Goal: Information Seeking & Learning: Learn about a topic

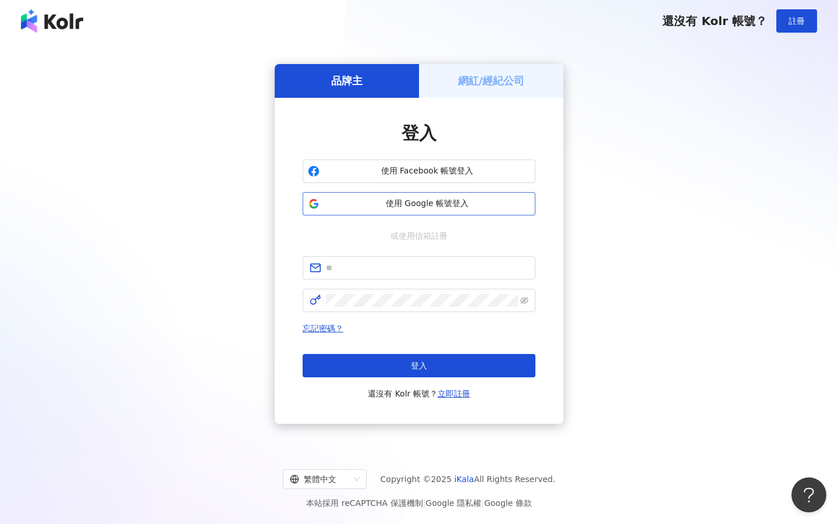
click at [418, 194] on button "使用 Google 帳號登入" at bounding box center [419, 203] width 233 height 23
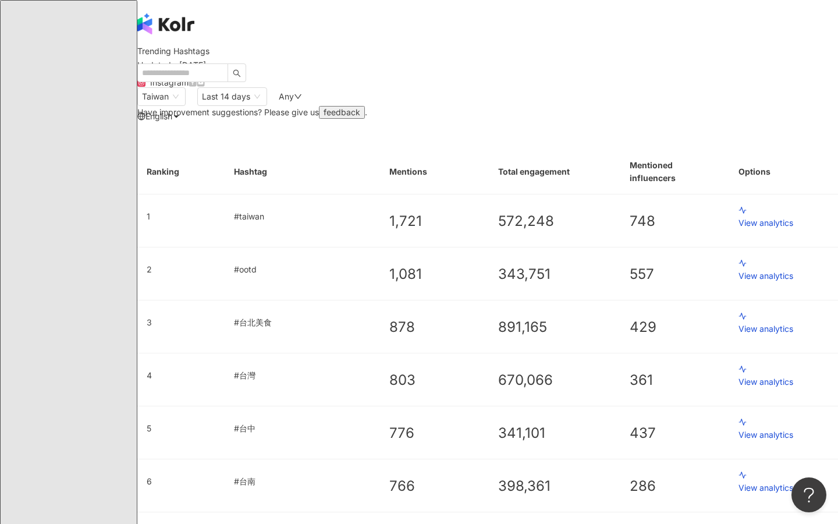
click at [302, 101] on div "Any" at bounding box center [290, 96] width 23 height 9
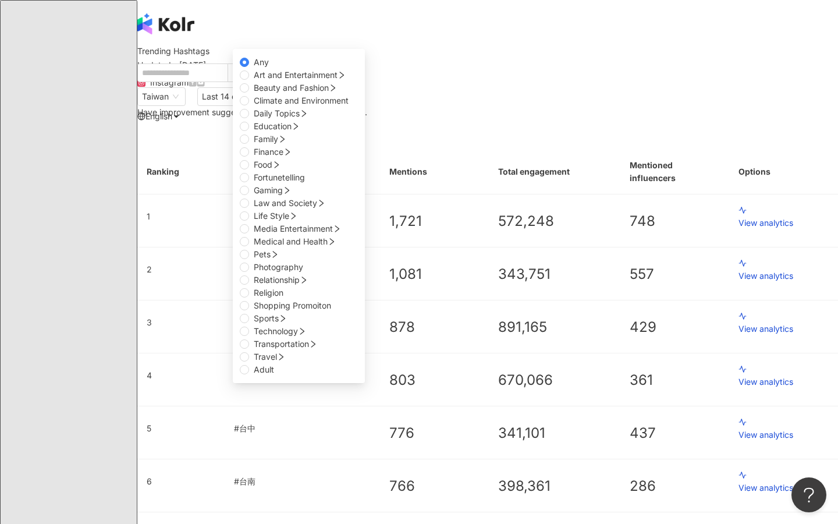
click at [468, 119] on div "Have improvement suggestions? Please give us feedback ." at bounding box center [487, 112] width 701 height 13
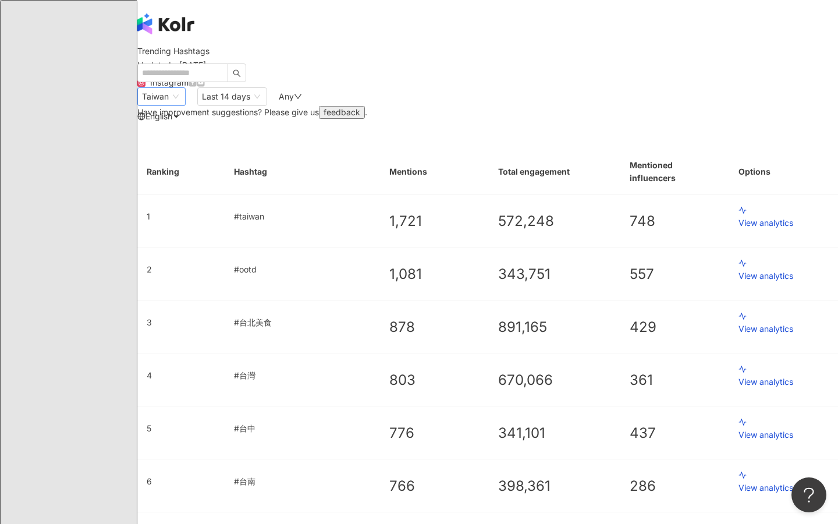
click at [181, 105] on span "Taiwan" at bounding box center [161, 96] width 39 height 17
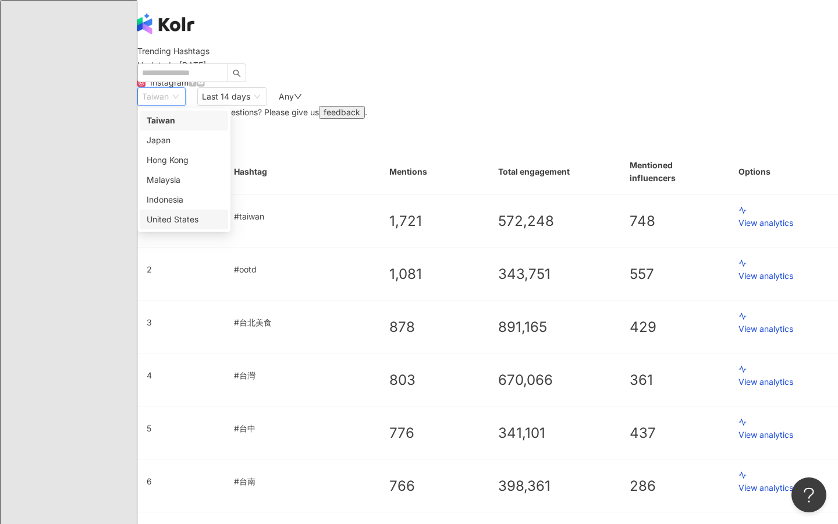
click at [200, 229] on div "United States" at bounding box center [184, 220] width 88 height 20
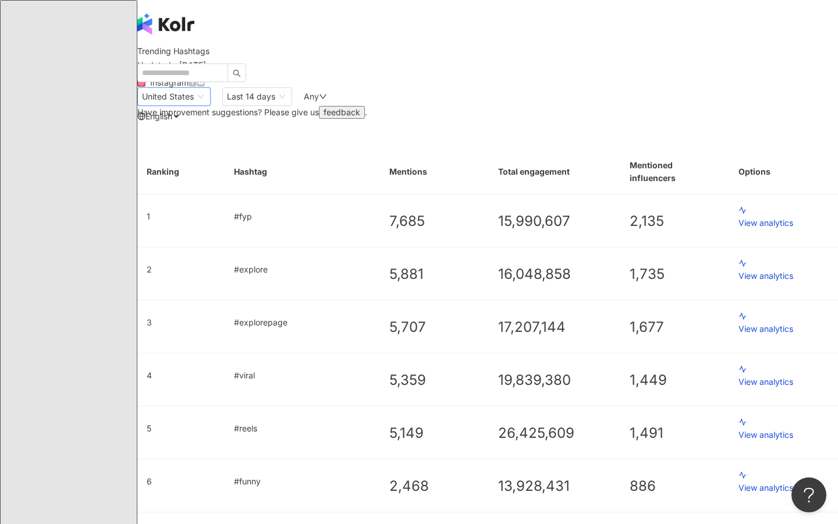
click at [552, 194] on th "Total engagement" at bounding box center [555, 172] width 132 height 45
click at [327, 101] on div "Any" at bounding box center [315, 96] width 23 height 9
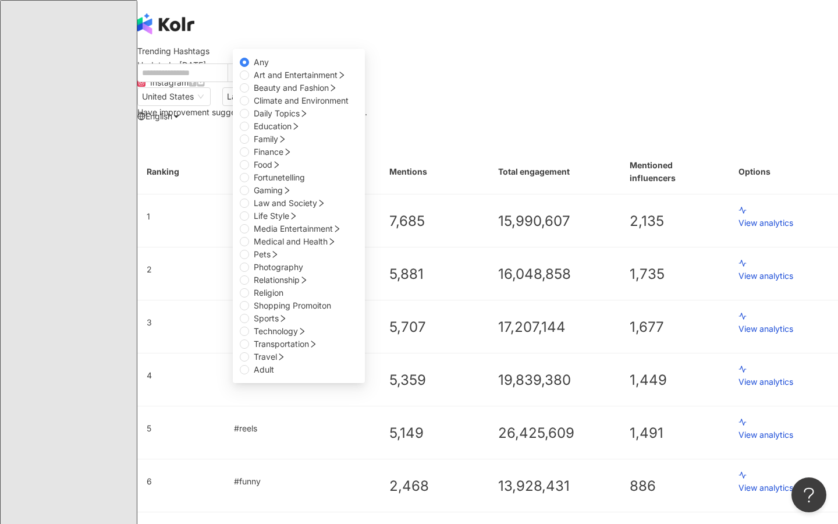
click at [510, 119] on div "United States id us Taiwan Japan Hong Kong Malaysia Indonesia United States Las…" at bounding box center [487, 102] width 701 height 31
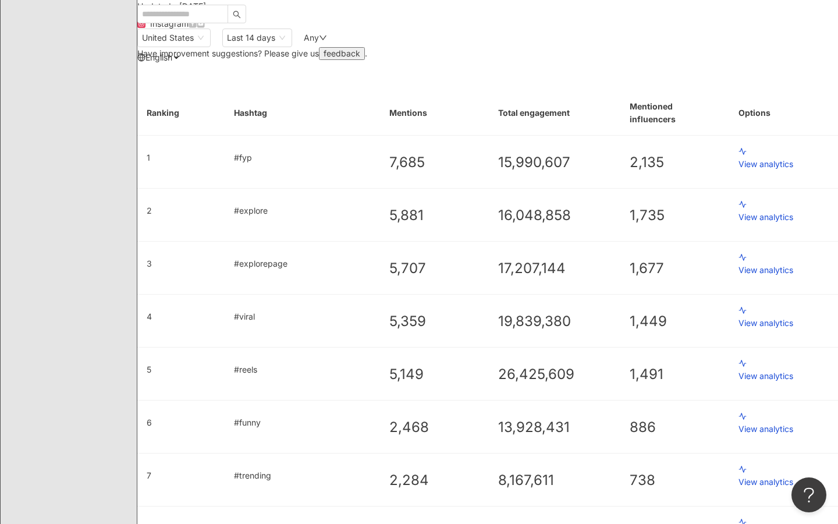
scroll to position [66, 0]
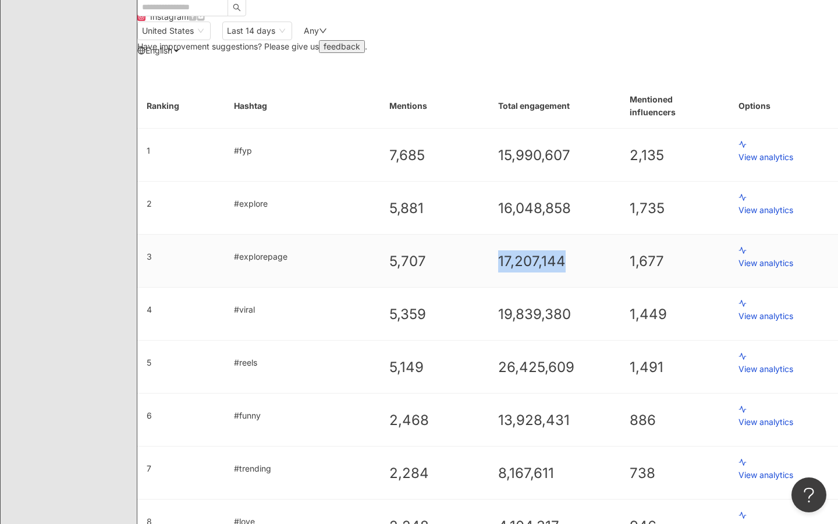
drag, startPoint x: 489, startPoint y: 299, endPoint x: 546, endPoint y: 299, distance: 56.5
click at [546, 288] on td "17,207,144" at bounding box center [555, 261] width 132 height 53
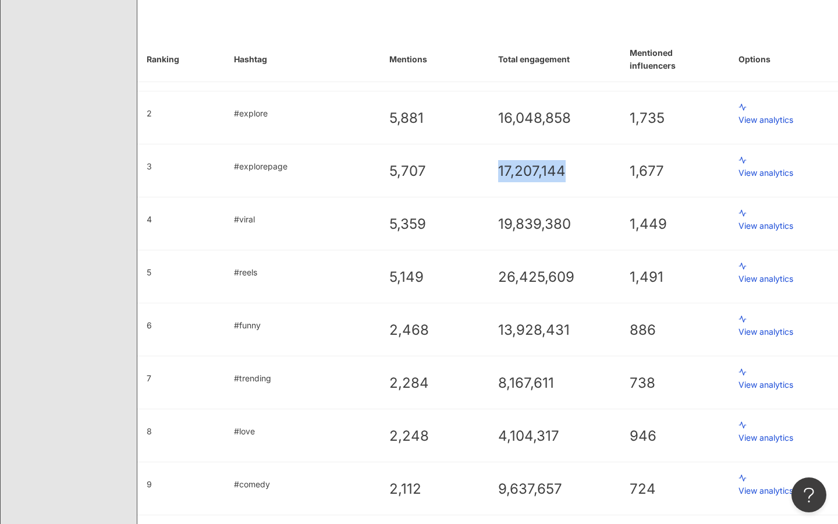
scroll to position [0, 0]
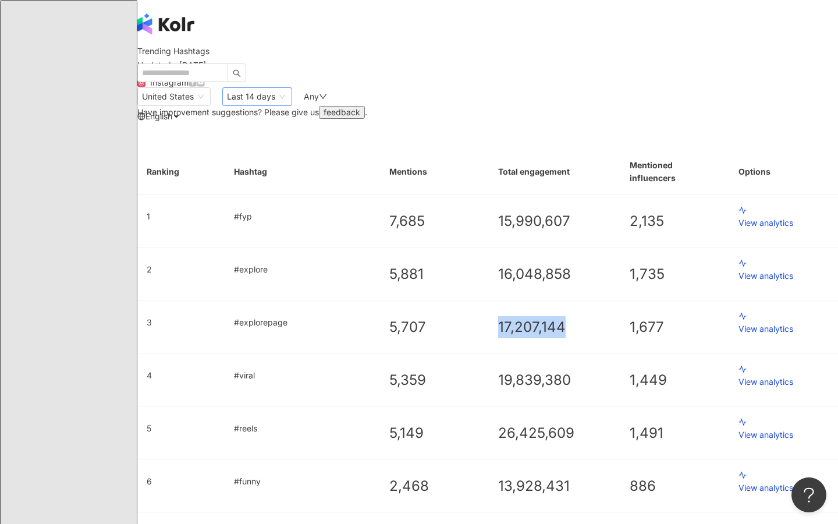
click at [275, 101] on span "Last 14 days" at bounding box center [251, 96] width 48 height 10
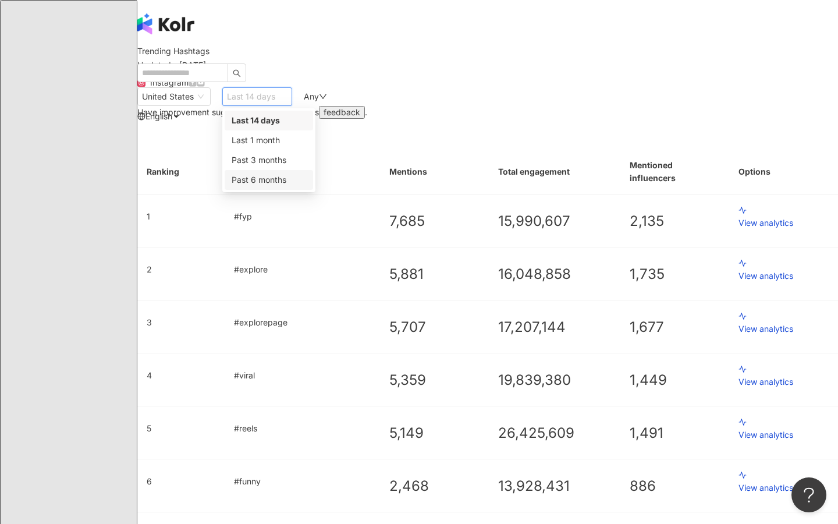
click at [286, 184] on span "Past 6 months" at bounding box center [259, 180] width 55 height 10
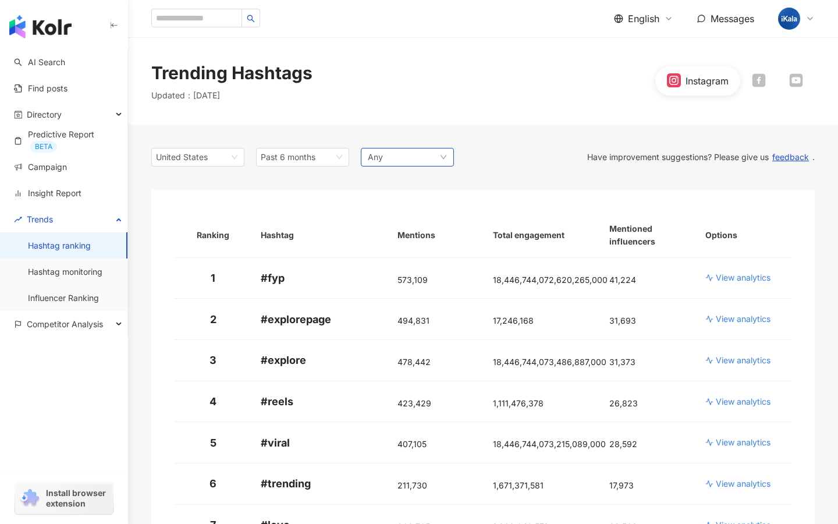
click at [395, 155] on div "Any" at bounding box center [407, 157] width 93 height 19
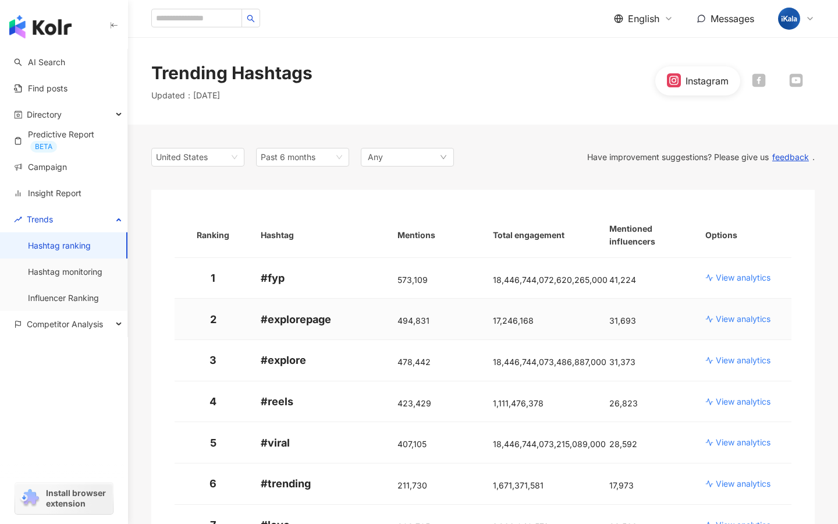
click at [747, 320] on p "View analytics" at bounding box center [743, 319] width 55 height 12
click at [294, 359] on p "# explore" at bounding box center [320, 360] width 118 height 15
click at [527, 366] on span "18,446,744,073,486,887,000" at bounding box center [549, 362] width 113 height 10
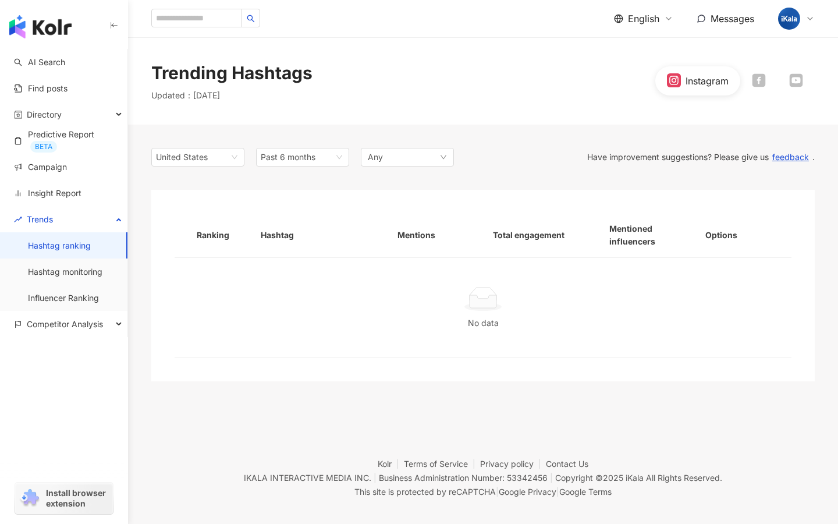
click at [299, 166] on div "[GEOGRAPHIC_DATA] Past 6 months Any Have improvement suggestions? Please give u…" at bounding box center [482, 265] width 663 height 280
click at [301, 160] on span "Past 6 months" at bounding box center [288, 157] width 55 height 10
click at [308, 225] on div "Past 3 months" at bounding box center [302, 220] width 74 height 13
click at [219, 156] on span "United States" at bounding box center [198, 156] width 84 height 17
click at [210, 262] on div "Indonesia" at bounding box center [198, 260] width 74 height 13
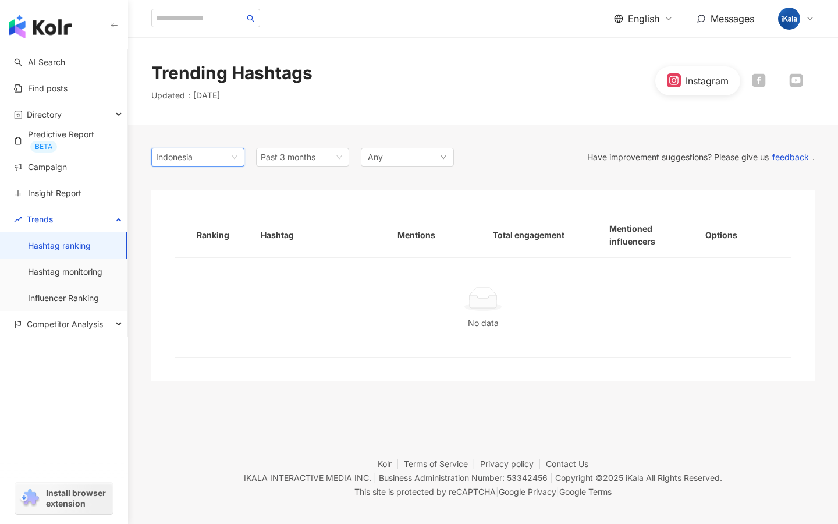
click at [218, 153] on span "Indonesia" at bounding box center [198, 156] width 84 height 17
click at [201, 285] on div "United States" at bounding box center [198, 280] width 74 height 13
click at [284, 155] on span "Past 3 months" at bounding box center [288, 157] width 55 height 10
click at [300, 208] on div "Last 1 month" at bounding box center [302, 201] width 88 height 20
click at [308, 164] on span "Last 1 month" at bounding box center [303, 156] width 84 height 17
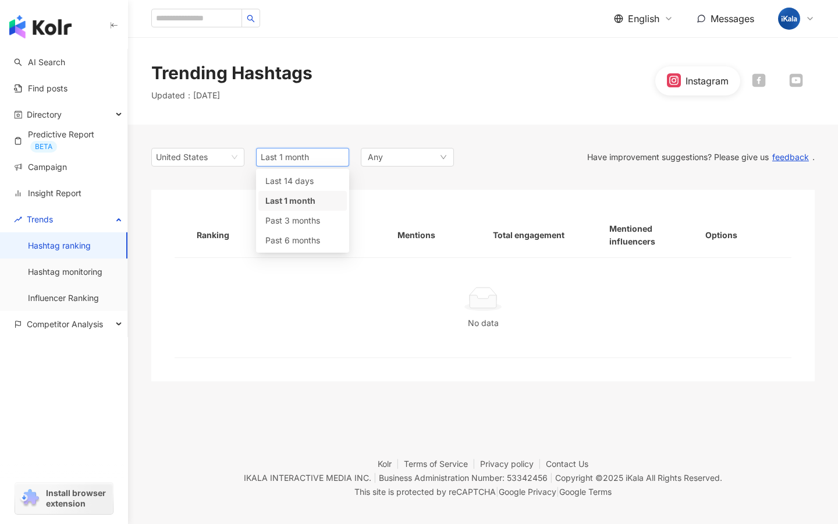
click at [302, 197] on span "Last 1 month" at bounding box center [290, 201] width 50 height 10
click at [311, 185] on div "United States 1m Last 1 month 14d 1m 3m Last 14 days Last 1 month Past 3 months…" at bounding box center [482, 265] width 663 height 280
click at [311, 155] on span "Last 1 month" at bounding box center [303, 156] width 84 height 17
click at [303, 179] on span "Last 14 days" at bounding box center [289, 181] width 48 height 10
click at [461, 302] on div at bounding box center [483, 299] width 589 height 26
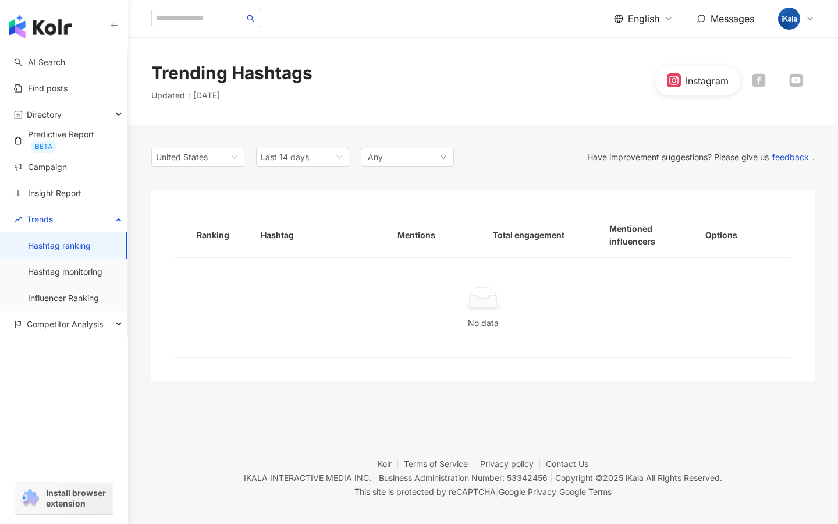
click at [692, 68] on div "Instagram" at bounding box center [697, 80] width 85 height 29
click at [770, 81] on div at bounding box center [758, 80] width 37 height 15
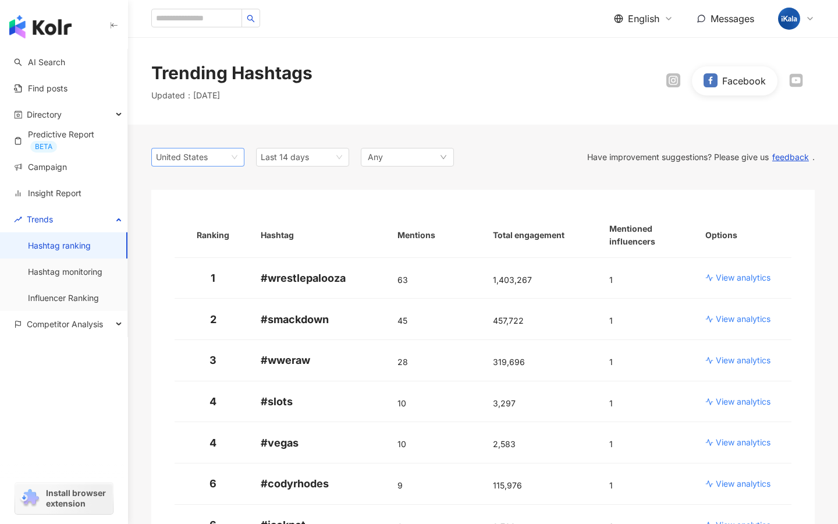
click at [194, 155] on div "United States" at bounding box center [175, 156] width 38 height 17
click at [301, 152] on span "Last 14 days" at bounding box center [285, 157] width 48 height 10
click at [304, 232] on div "Past 6 months" at bounding box center [302, 240] width 88 height 20
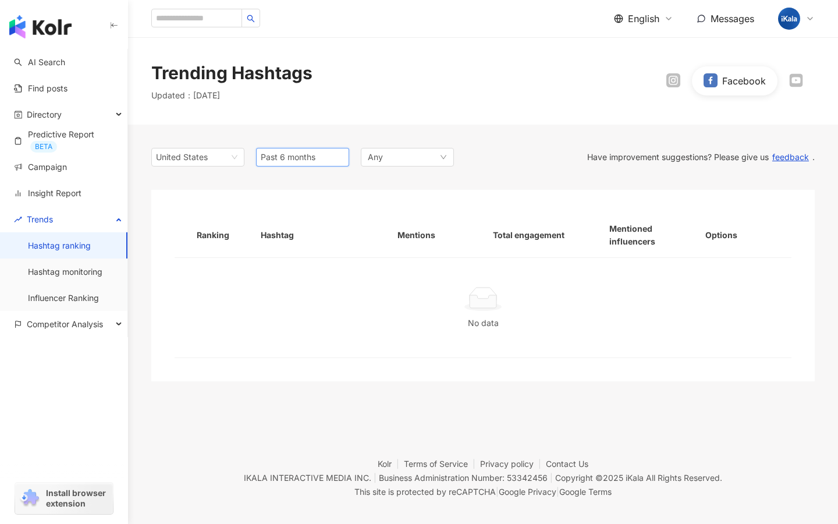
click at [310, 152] on span "Past 6 months" at bounding box center [288, 157] width 55 height 10
click at [298, 219] on span "Past 3 months" at bounding box center [292, 220] width 55 height 10
click at [306, 165] on span "Past 3 months" at bounding box center [303, 156] width 84 height 17
click at [304, 193] on div "Last 1 month" at bounding box center [302, 201] width 88 height 20
click at [315, 157] on span "Last 1 month" at bounding box center [303, 156] width 84 height 17
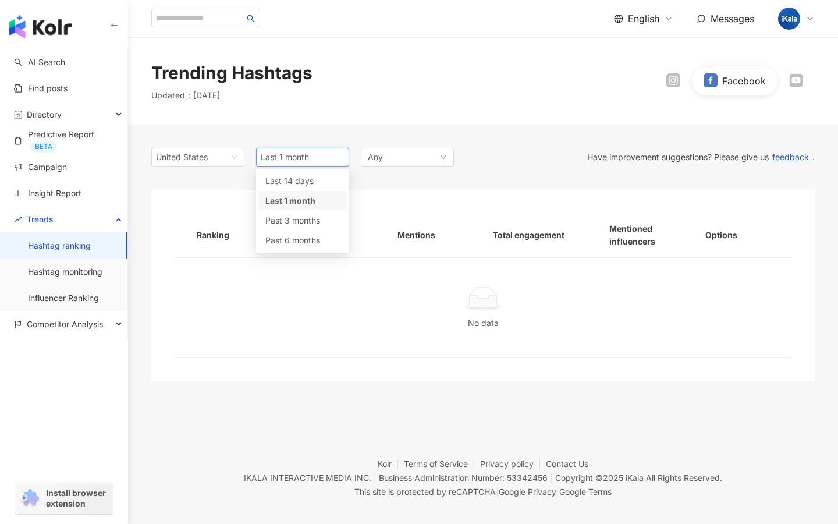
click at [304, 191] on div "Last 1 month" at bounding box center [302, 201] width 88 height 20
click at [308, 169] on div "United States id us Taiwan Japan Hong Kong Malaysia Indonesia United States 1m …" at bounding box center [482, 265] width 663 height 280
click at [312, 149] on span "Last 1 month" at bounding box center [303, 156] width 84 height 17
click at [302, 183] on span "Last 14 days" at bounding box center [289, 181] width 48 height 10
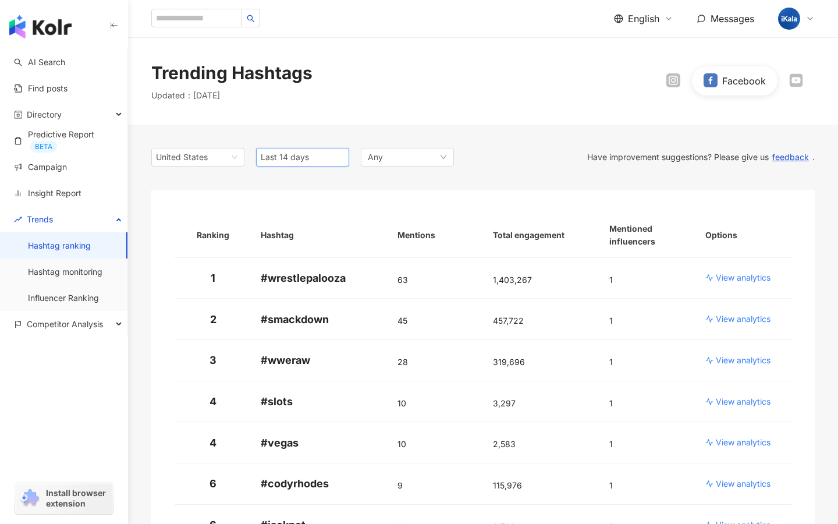
click at [301, 160] on span "Last 14 days" at bounding box center [285, 157] width 48 height 10
click at [302, 193] on div "Last 1 month" at bounding box center [302, 201] width 88 height 20
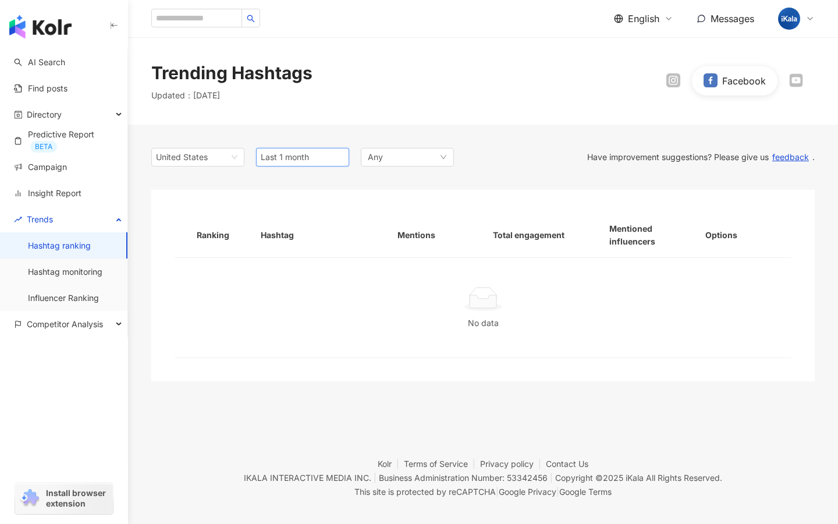
click at [310, 164] on span "Last 1 month" at bounding box center [303, 156] width 84 height 17
click at [298, 222] on span "Past 3 months" at bounding box center [292, 220] width 55 height 10
click at [304, 162] on span "Past 3 months" at bounding box center [303, 156] width 84 height 17
click at [292, 243] on span "Past 6 months" at bounding box center [292, 240] width 55 height 10
click at [173, 164] on div "United States" at bounding box center [175, 156] width 38 height 17
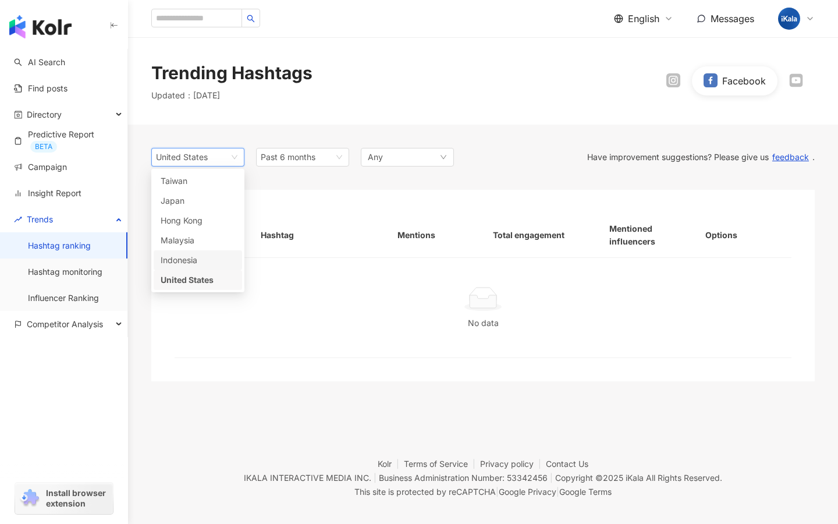
click at [193, 254] on div "Indonesia" at bounding box center [180, 260] width 38 height 13
click at [304, 161] on span "Past 6 months" at bounding box center [288, 157] width 55 height 10
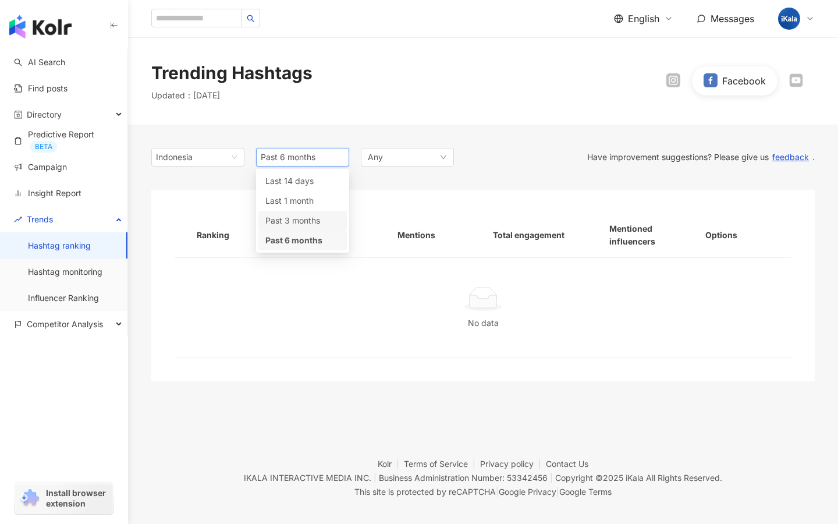
click at [301, 220] on span "Past 3 months" at bounding box center [292, 220] width 55 height 10
click at [297, 158] on span "Past 3 months" at bounding box center [288, 157] width 55 height 10
click at [304, 179] on span "Last 14 days" at bounding box center [289, 181] width 48 height 10
click at [245, 195] on div "Ranking Hashtag Mentions Total engagement Mentioned influencers Options No data" at bounding box center [482, 285] width 663 height 191
click at [226, 161] on span "Indonesia" at bounding box center [198, 156] width 84 height 17
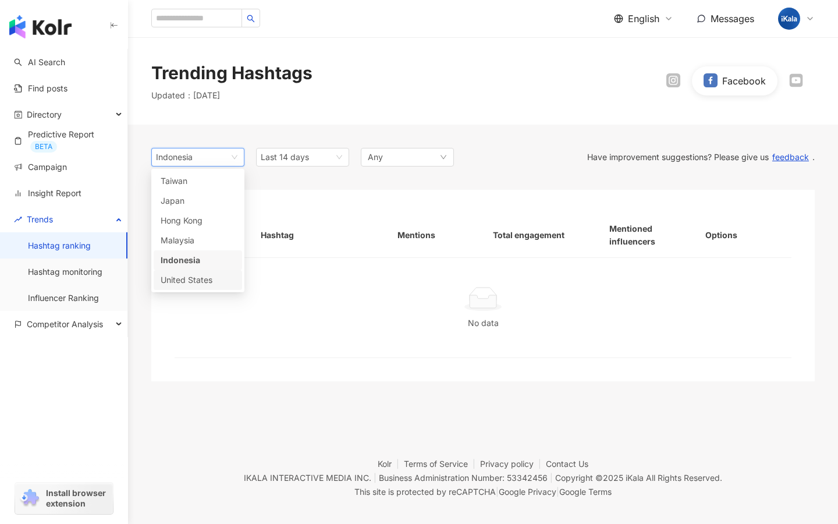
click at [198, 283] on div "United States" at bounding box center [180, 280] width 38 height 13
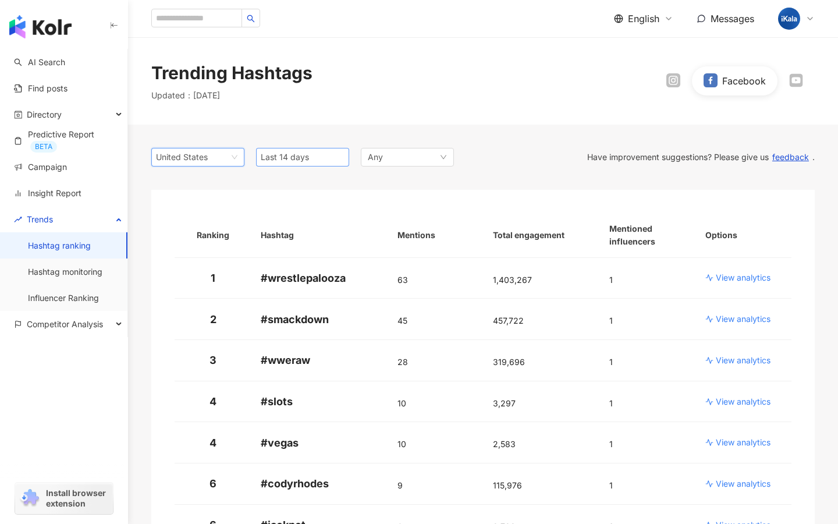
click at [289, 152] on span "Last 14 days" at bounding box center [285, 157] width 48 height 10
click at [301, 191] on div "Last 1 month" at bounding box center [302, 201] width 88 height 20
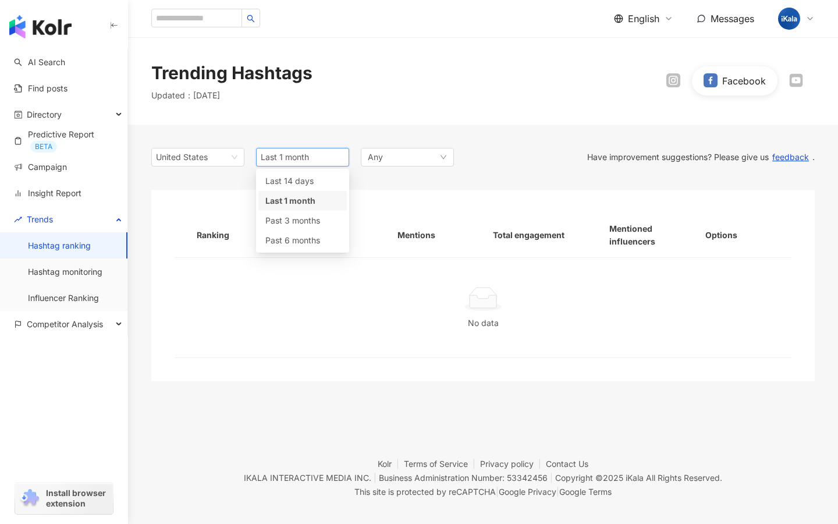
click at [301, 191] on div "Ranking Hashtag Mentions Total engagement Mentioned influencers Options No data" at bounding box center [482, 285] width 663 height 191
click at [303, 165] on span "Last 1 month" at bounding box center [303, 156] width 84 height 17
click at [292, 185] on span "Last 14 days" at bounding box center [289, 181] width 48 height 10
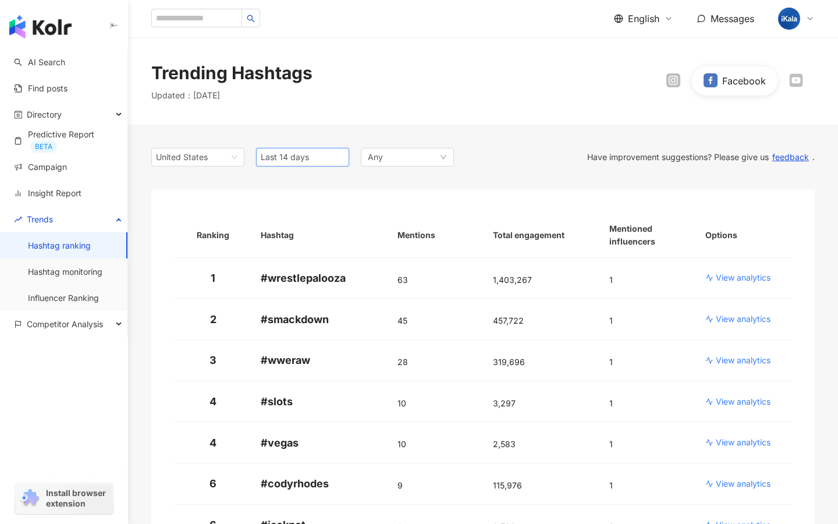
click at [322, 155] on span "Last 14 days" at bounding box center [303, 156] width 84 height 17
click at [317, 219] on span "Past 3 months" at bounding box center [292, 220] width 55 height 10
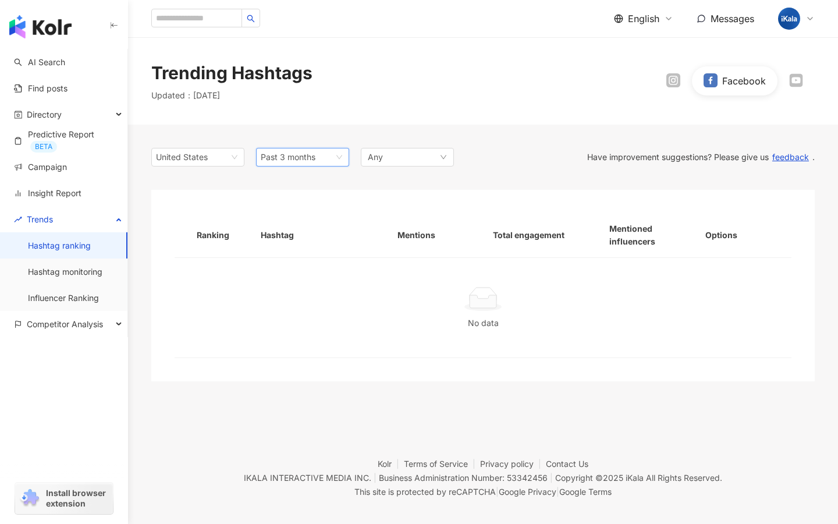
click at [653, 109] on div "Trending Hashtags Updated ： 10/8/25 Facebook" at bounding box center [483, 80] width 710 height 87
click at [673, 81] on icon at bounding box center [673, 80] width 3 height 3
click at [789, 83] on icon at bounding box center [795, 79] width 13 height 13
click at [678, 79] on icon at bounding box center [678, 80] width 3 height 3
click at [228, 154] on span "United States" at bounding box center [198, 156] width 84 height 17
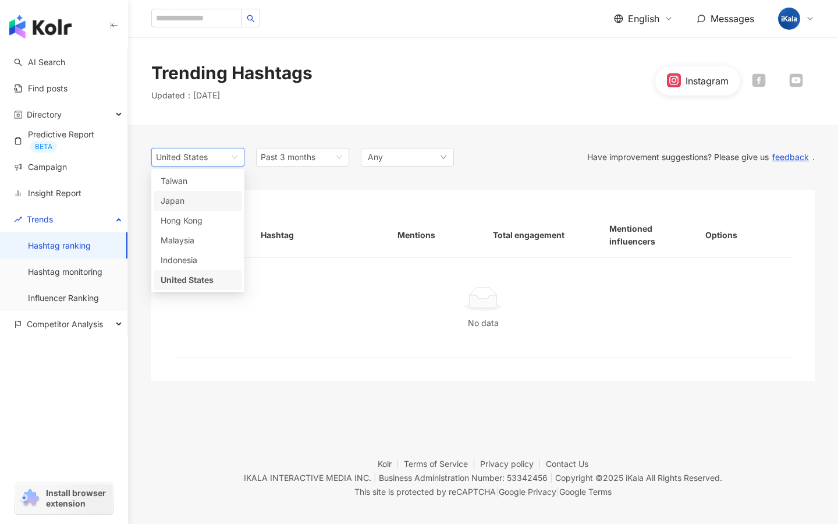
click at [212, 196] on div "Japan" at bounding box center [198, 200] width 74 height 13
click at [212, 160] on span "Japan" at bounding box center [198, 156] width 84 height 17
click at [196, 275] on div "United States" at bounding box center [180, 280] width 38 height 13
click at [281, 164] on span "Past 3 months" at bounding box center [303, 156] width 84 height 17
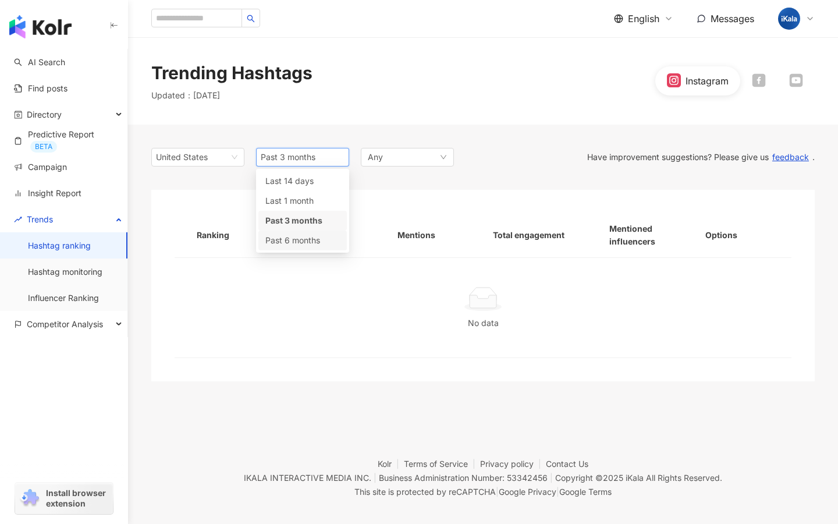
click at [300, 242] on span "Past 6 months" at bounding box center [292, 240] width 55 height 10
click at [303, 148] on span "Past 6 months" at bounding box center [303, 156] width 84 height 17
click at [294, 188] on div "Last 14 days" at bounding box center [302, 181] width 88 height 20
click at [303, 164] on span "Last 14 days" at bounding box center [303, 156] width 84 height 17
click at [293, 197] on span "Last 1 month" at bounding box center [289, 201] width 48 height 10
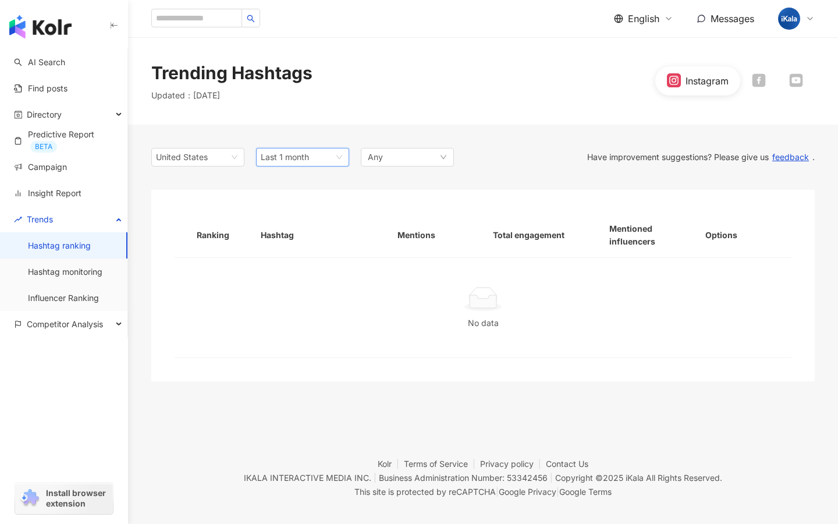
click at [300, 172] on div "United States id us Taiwan Japan Hong Kong Malaysia Indonesia United States 1m …" at bounding box center [482, 265] width 663 height 280
click at [308, 153] on span "Last 1 month" at bounding box center [285, 157] width 48 height 10
click at [292, 221] on span "Past 3 months" at bounding box center [292, 220] width 55 height 10
click at [308, 160] on span "Past 3 months" at bounding box center [288, 157] width 55 height 10
click at [293, 239] on span "Past 6 months" at bounding box center [292, 240] width 55 height 10
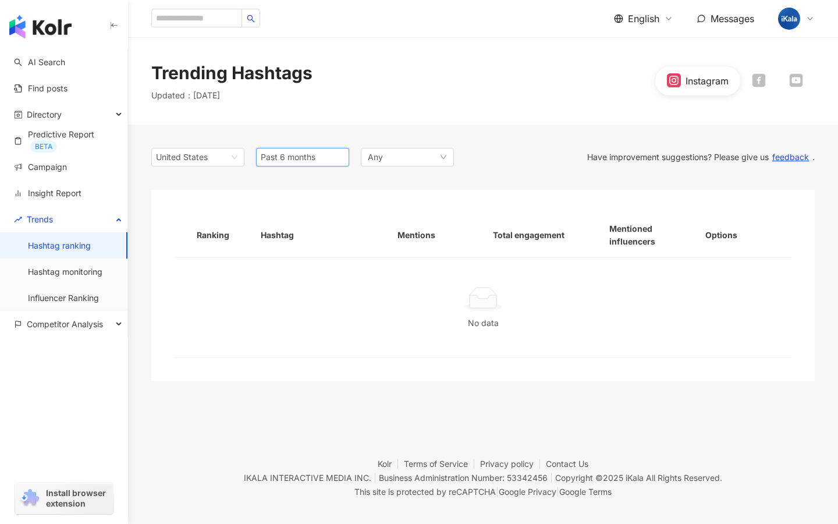
click at [294, 155] on span "Past 6 months" at bounding box center [288, 157] width 55 height 10
click at [303, 218] on span "Past 3 months" at bounding box center [292, 220] width 55 height 10
click at [300, 157] on span "Past 3 months" at bounding box center [288, 157] width 55 height 10
click at [303, 233] on div "Past 6 months" at bounding box center [302, 240] width 88 height 20
click at [312, 159] on span "Past 6 months" at bounding box center [288, 157] width 55 height 10
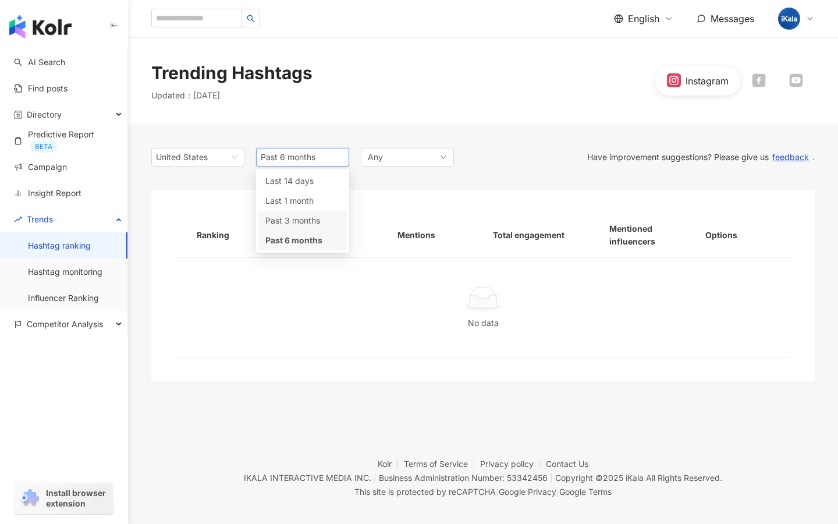
click at [303, 221] on span "Past 3 months" at bounding box center [292, 220] width 55 height 10
click at [283, 150] on span "Past 3 months" at bounding box center [303, 156] width 84 height 17
click at [300, 246] on div "Past 6 months" at bounding box center [302, 240] width 74 height 13
click at [313, 172] on div "United States 6m Past 6 months 3m 6m Last 14 days Last 1 month Past 3 months Pa…" at bounding box center [482, 265] width 663 height 280
click at [317, 154] on span "Past 6 months" at bounding box center [303, 156] width 84 height 17
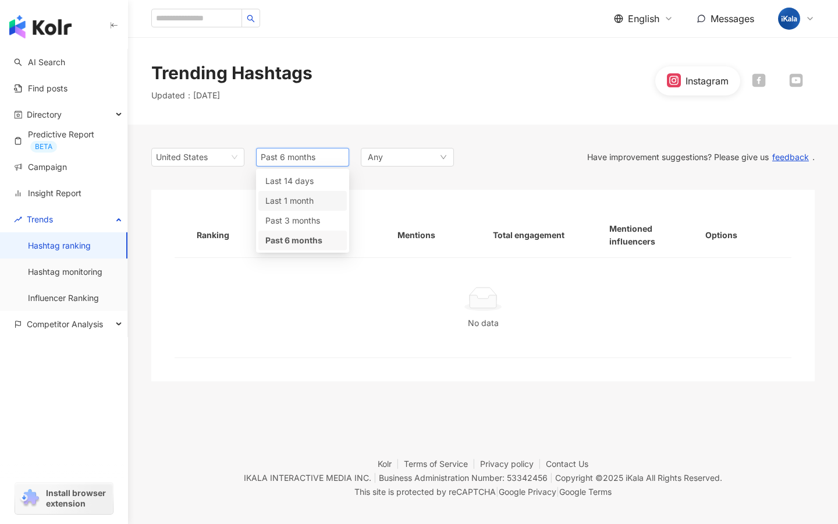
click at [311, 201] on span "Last 1 month" at bounding box center [289, 201] width 48 height 10
click at [315, 164] on span "Last 1 month" at bounding box center [303, 156] width 84 height 17
click at [309, 187] on div "Last 14 days" at bounding box center [302, 181] width 74 height 13
click at [223, 163] on span "United States" at bounding box center [198, 156] width 84 height 17
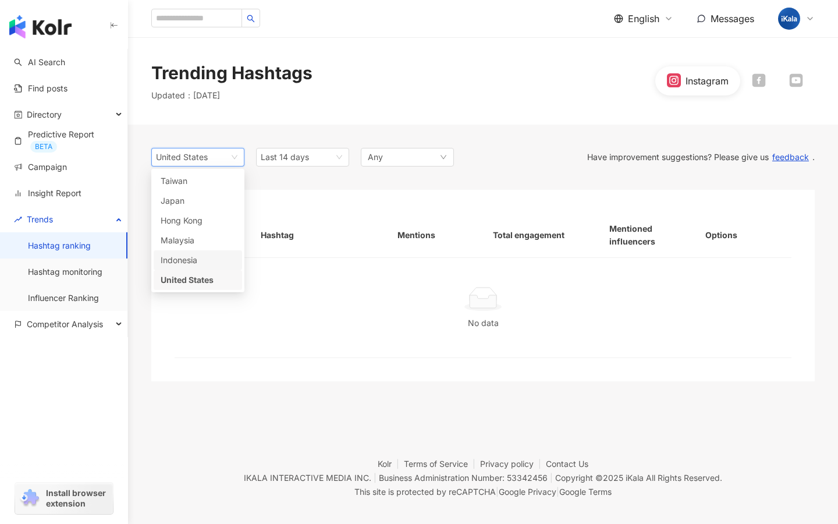
click at [215, 254] on div "Indonesia" at bounding box center [198, 260] width 74 height 13
click at [217, 153] on span "Indonesia" at bounding box center [198, 156] width 84 height 17
click at [215, 271] on div "United States" at bounding box center [198, 280] width 88 height 20
click at [301, 143] on div "us United States id us Taiwan Japan Hong Kong Malaysia Indonesia United States …" at bounding box center [482, 265] width 663 height 280
click at [300, 159] on span "Last 14 days" at bounding box center [285, 157] width 48 height 10
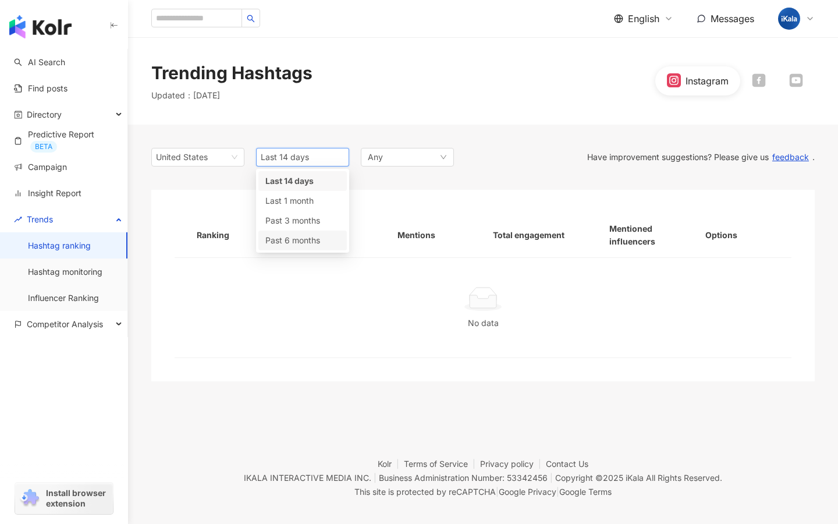
click at [287, 244] on span "Past 6 months" at bounding box center [292, 240] width 55 height 10
click at [311, 155] on span "Past 6 months" at bounding box center [288, 157] width 55 height 10
click at [311, 218] on span "Past 3 months" at bounding box center [292, 220] width 55 height 10
click at [385, 152] on div "Any" at bounding box center [407, 157] width 93 height 19
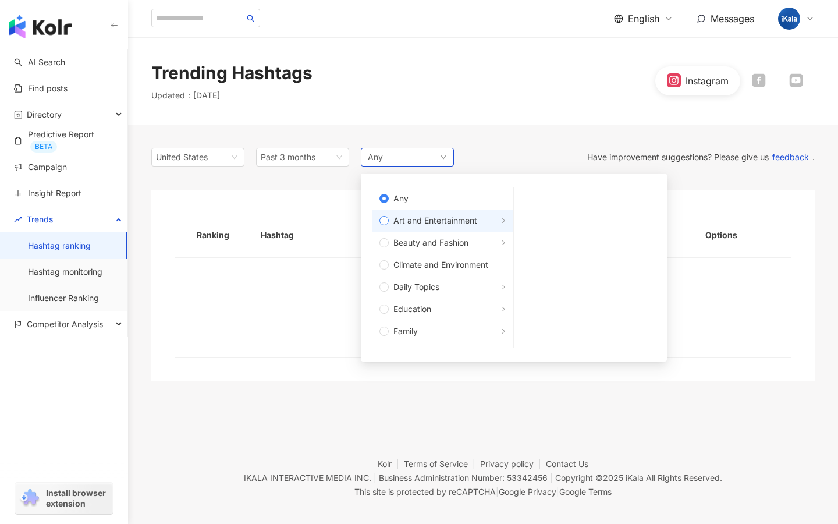
click at [388, 214] on label "Art and Entertainment" at bounding box center [442, 221] width 141 height 22
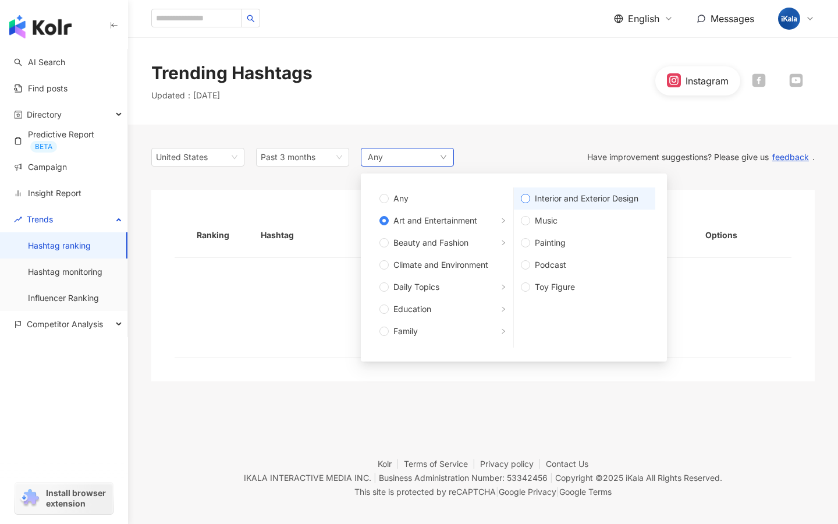
click at [529, 203] on label "Interior and Exterior Design" at bounding box center [584, 198] width 141 height 22
click at [518, 150] on div "United States Past 3 months 1m 3m 6m Last 14 days Last 1 month Past 3 months Pa…" at bounding box center [482, 157] width 663 height 19
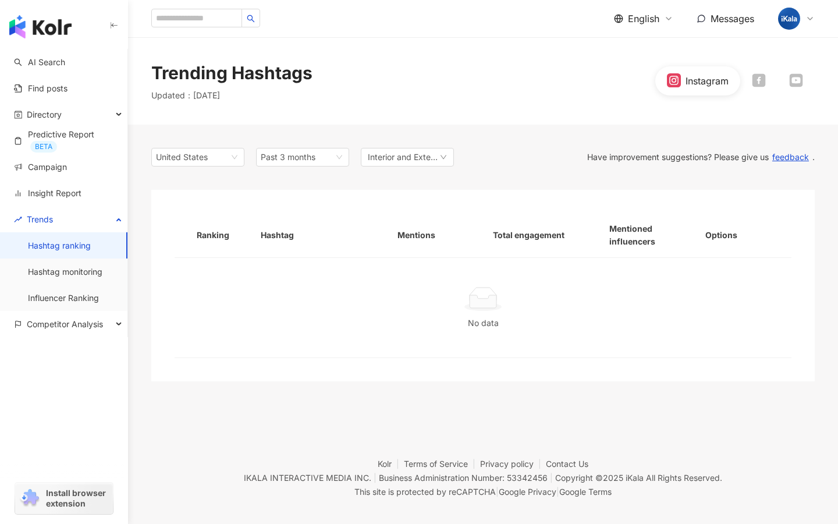
click at [762, 80] on icon at bounding box center [758, 79] width 13 height 13
click at [194, 157] on div "United States" at bounding box center [175, 156] width 38 height 17
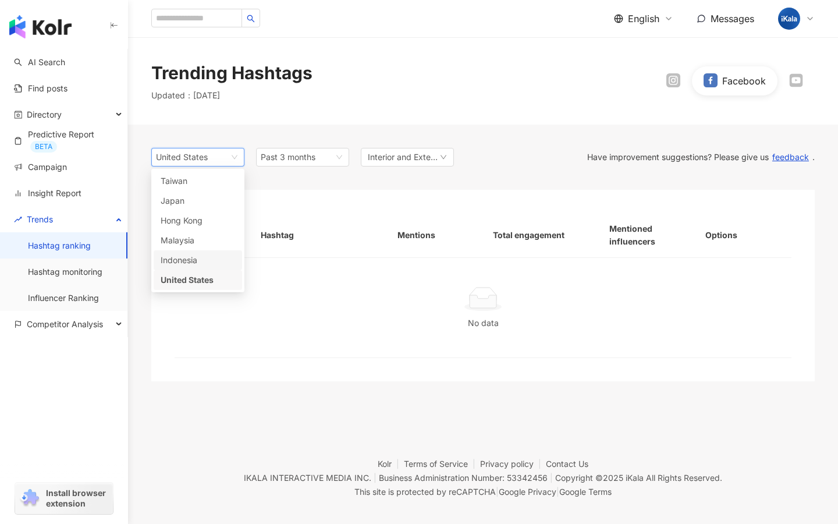
click at [210, 257] on div "Indonesia" at bounding box center [198, 260] width 74 height 13
click at [303, 153] on span "Past 3 months" at bounding box center [288, 157] width 55 height 10
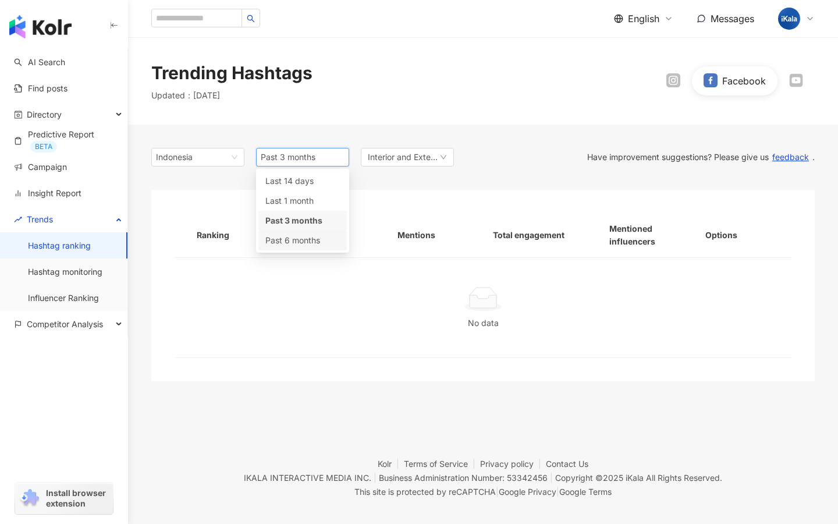
click at [299, 241] on span "Past 6 months" at bounding box center [292, 240] width 55 height 10
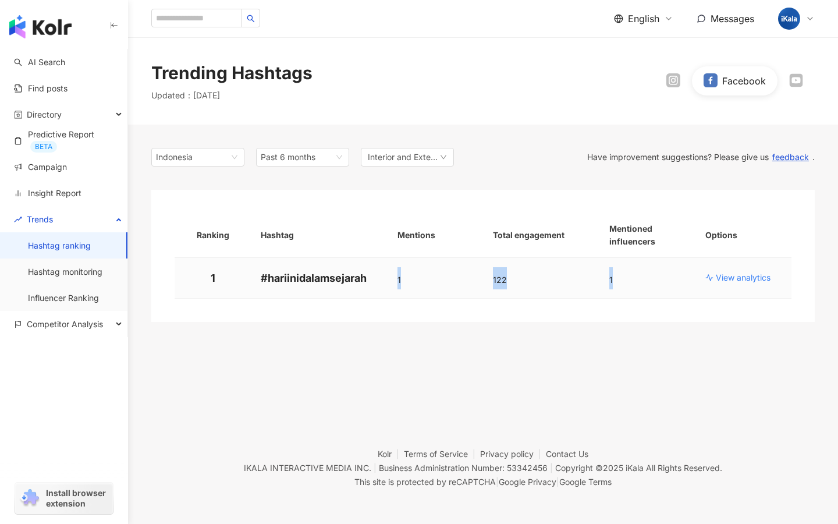
drag, startPoint x: 383, startPoint y: 278, endPoint x: 669, endPoint y: 283, distance: 286.4
click at [669, 283] on tr "1 # hariinidalamsejarah 1 122 1 View analytics" at bounding box center [483, 278] width 617 height 41
click at [291, 159] on span "Past 6 months" at bounding box center [288, 157] width 55 height 10
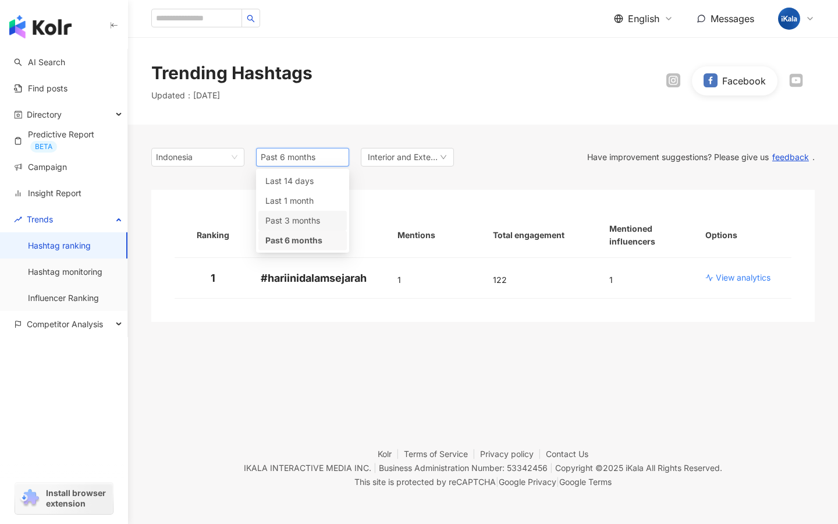
click at [303, 220] on span "Past 3 months" at bounding box center [292, 220] width 55 height 10
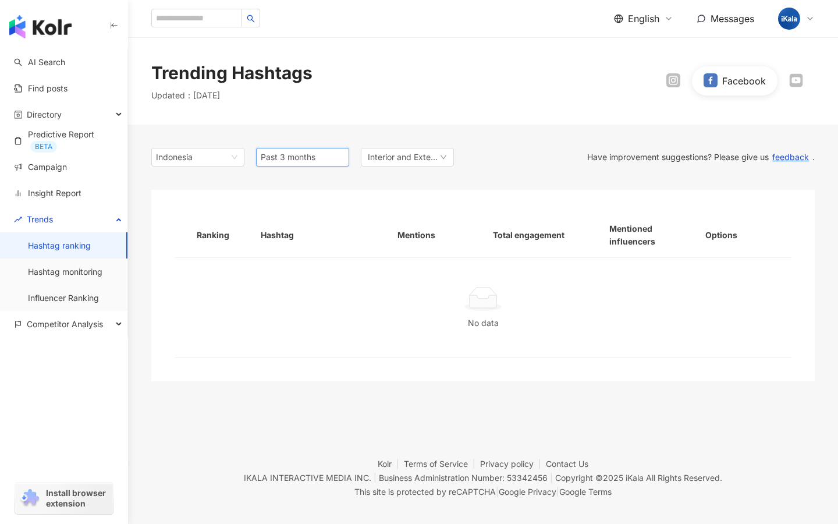
click at [315, 150] on span "Past 3 months" at bounding box center [303, 156] width 84 height 17
click at [308, 201] on span "Last 1 month" at bounding box center [289, 201] width 48 height 10
click at [315, 161] on span "Last 1 month" at bounding box center [303, 156] width 84 height 17
click at [313, 173] on div "Last 14 days" at bounding box center [302, 181] width 88 height 20
click at [313, 166] on span "Last 1 month" at bounding box center [303, 156] width 84 height 17
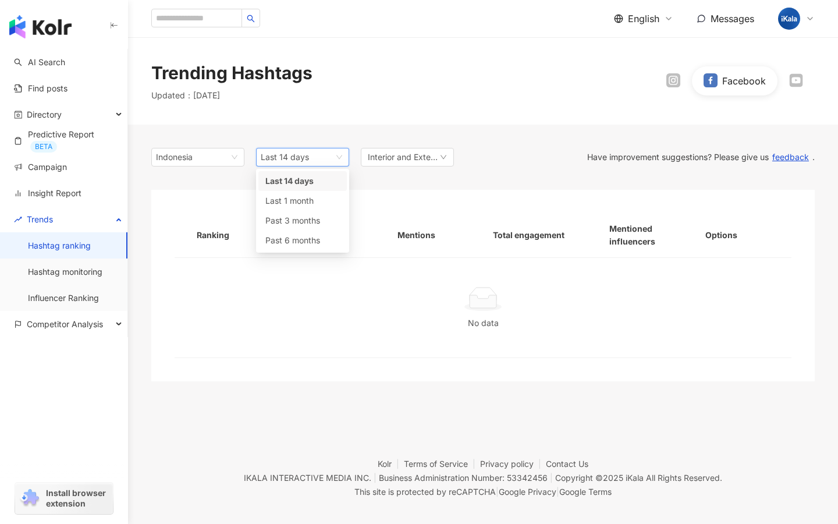
click at [222, 166] on div "Indonesia my id us Taiwan Japan Hong Kong Malaysia Indonesia United States Last…" at bounding box center [482, 265] width 663 height 280
click at [221, 158] on span "Indonesia" at bounding box center [198, 156] width 84 height 17
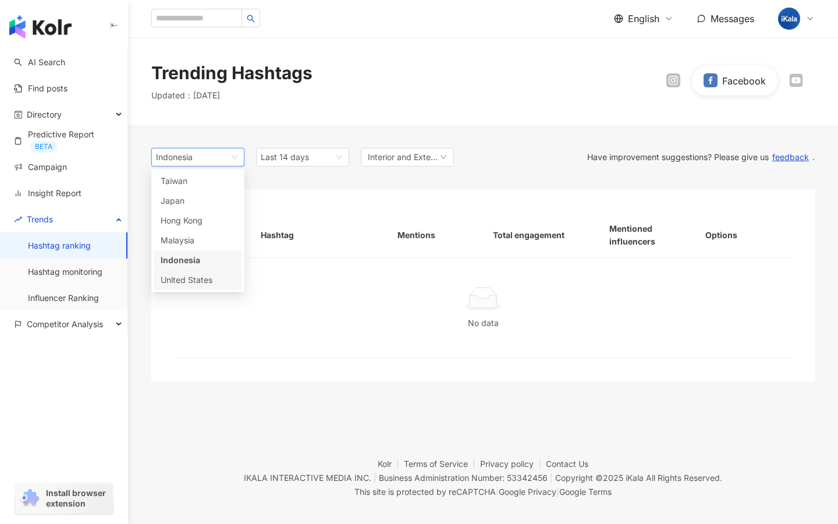
click at [198, 283] on div "United States" at bounding box center [180, 280] width 38 height 13
click at [312, 159] on span "Last 14 days" at bounding box center [303, 156] width 84 height 17
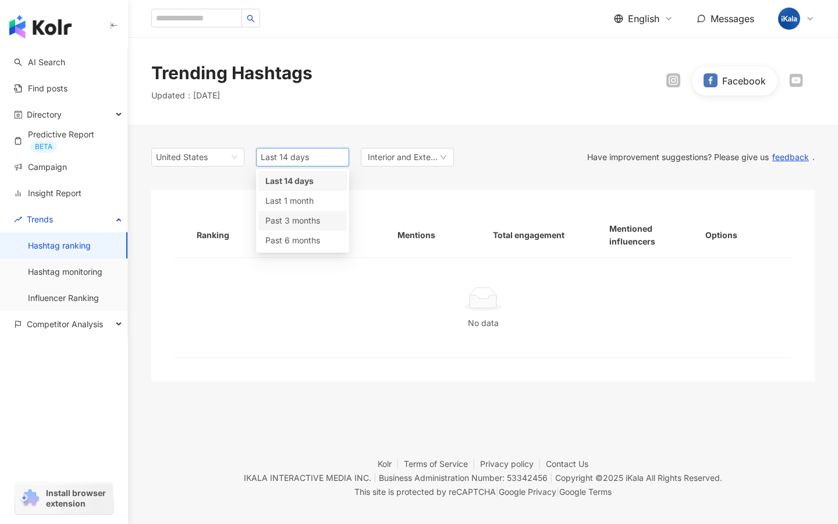
click at [307, 228] on div "Past 3 months" at bounding box center [302, 221] width 88 height 20
click at [321, 162] on span "Past 3 months" at bounding box center [303, 156] width 84 height 17
click at [307, 240] on span "Past 6 months" at bounding box center [292, 240] width 55 height 10
click at [182, 125] on div "United States id us Taiwan Japan Hong Kong Malaysia Indonesia United States 6m …" at bounding box center [482, 265] width 663 height 280
click at [296, 100] on p "Updated ： 10/8/25" at bounding box center [231, 96] width 161 height 12
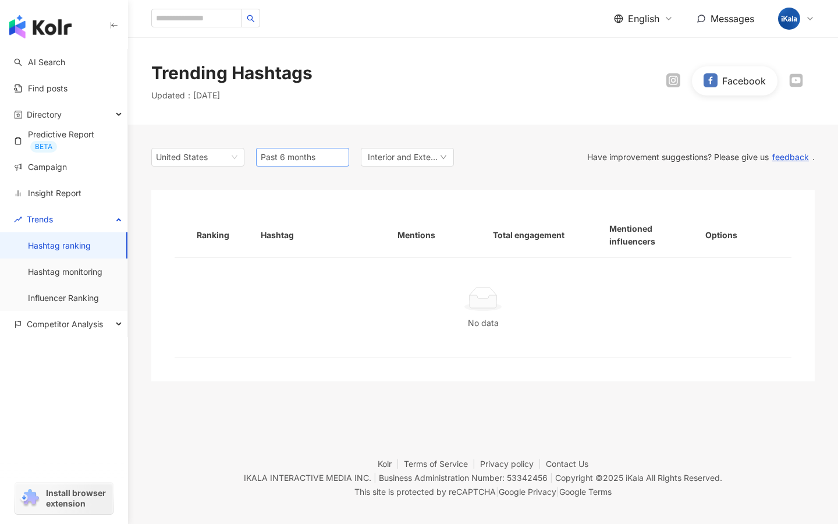
click at [279, 149] on span "Past 6 months" at bounding box center [303, 156] width 84 height 17
click at [290, 224] on span "Past 3 months" at bounding box center [292, 220] width 55 height 10
click at [301, 164] on span "Past 3 months" at bounding box center [303, 156] width 84 height 17
click at [299, 237] on span "Past 6 months" at bounding box center [292, 240] width 55 height 10
click at [399, 162] on span "Interior and Exterior Design" at bounding box center [404, 157] width 72 height 13
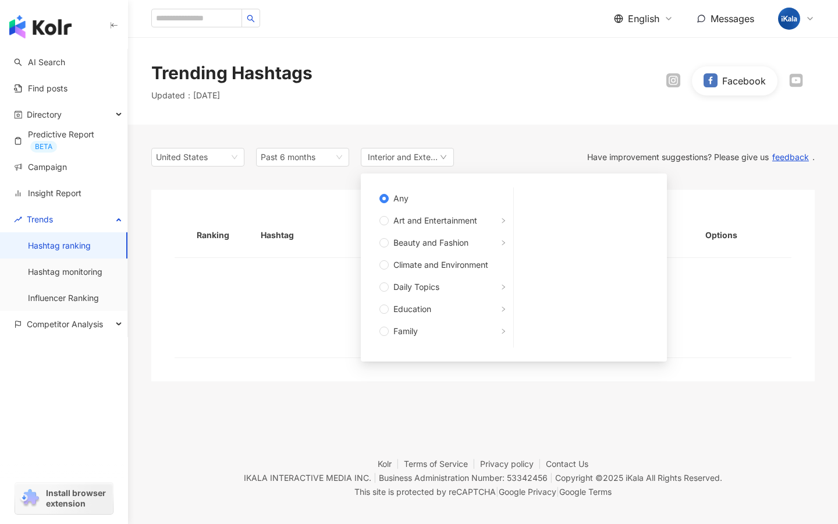
click at [499, 150] on div "[GEOGRAPHIC_DATA] Past 6 months 3m 6m Last 14 days Last 1 month Past 3 months P…" at bounding box center [482, 157] width 663 height 19
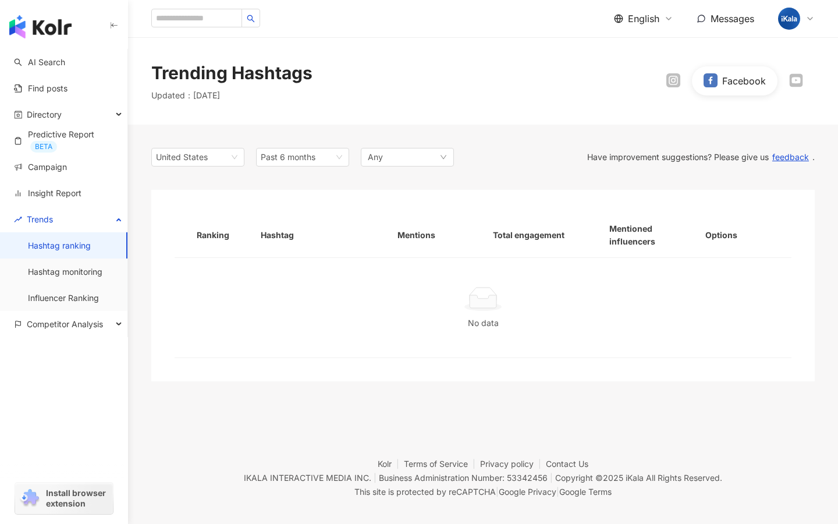
click at [254, 161] on div "United States Past 6 months Any" at bounding box center [302, 157] width 303 height 19
click at [282, 157] on span "Past 6 months" at bounding box center [288, 157] width 55 height 10
click at [291, 216] on span "Past 3 months" at bounding box center [292, 220] width 55 height 10
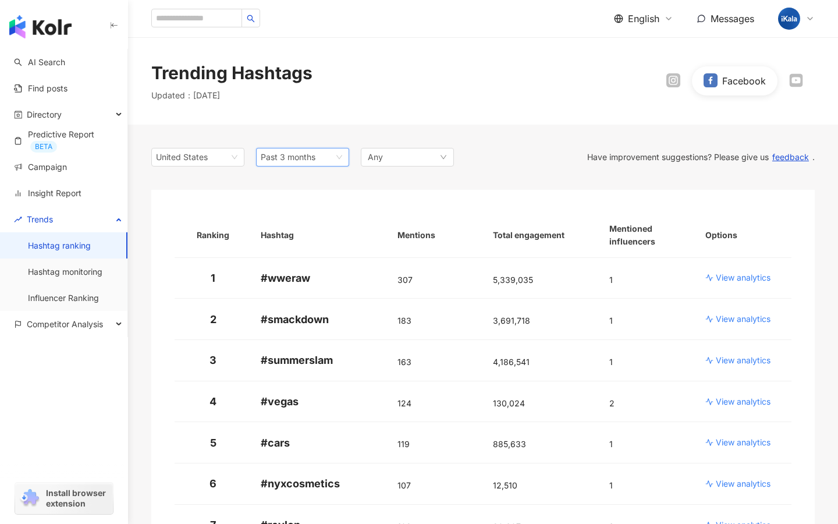
click at [672, 81] on icon at bounding box center [673, 80] width 11 height 10
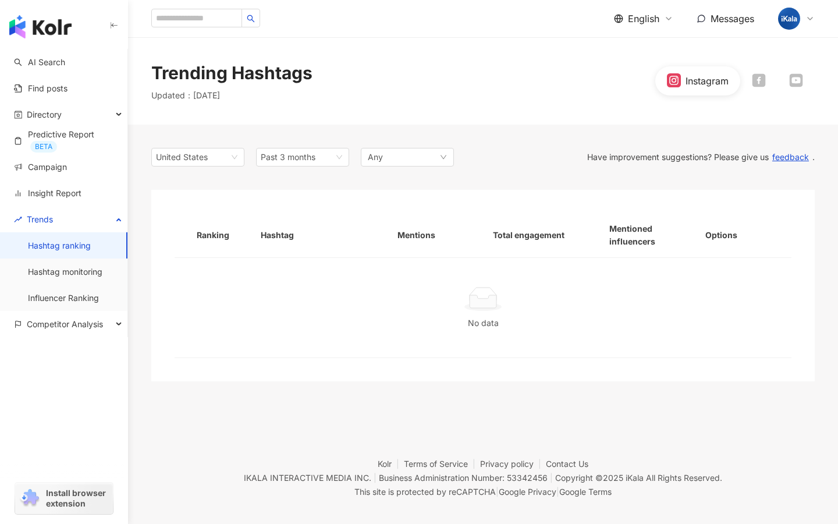
click at [760, 81] on icon at bounding box center [758, 79] width 13 height 13
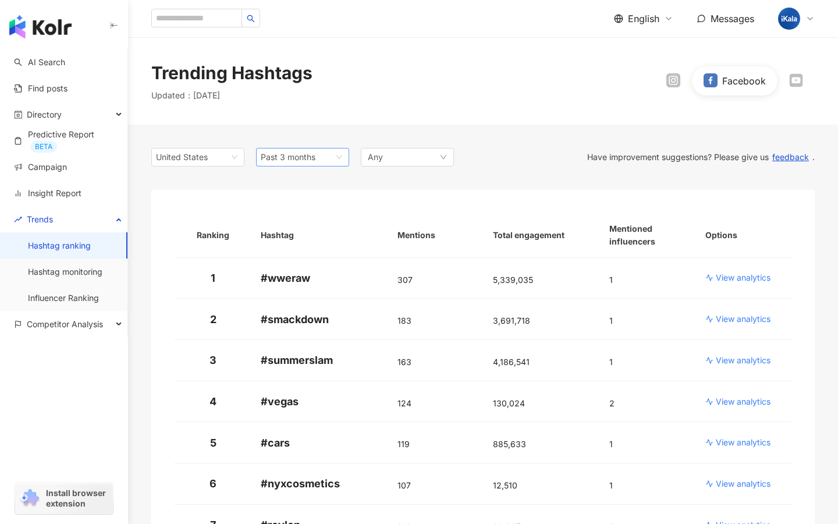
click at [314, 156] on span "Past 3 months" at bounding box center [288, 157] width 55 height 10
click at [314, 203] on div "Last 1 month" at bounding box center [302, 200] width 74 height 13
click at [321, 153] on span "Last 1 month" at bounding box center [303, 156] width 84 height 17
click at [310, 235] on span "Past 6 months" at bounding box center [292, 240] width 55 height 10
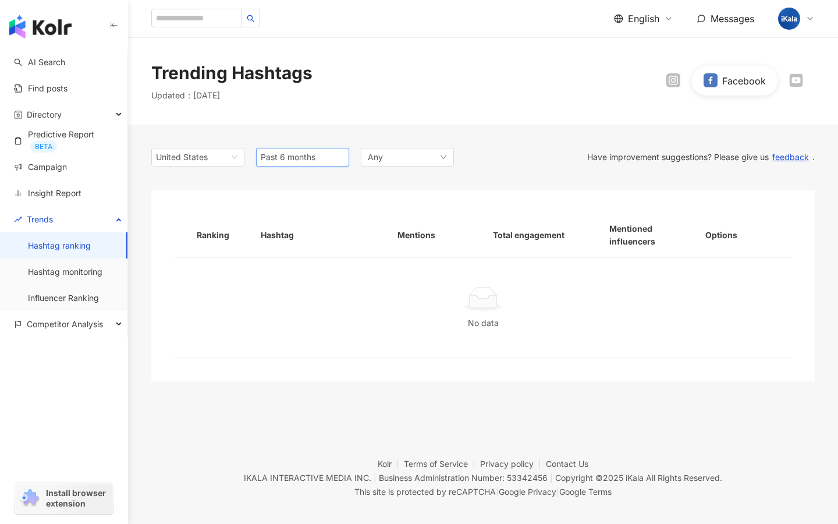
click at [319, 148] on span "Past 6 months" at bounding box center [303, 156] width 84 height 17
click at [314, 184] on div "Last 14 days" at bounding box center [302, 181] width 74 height 13
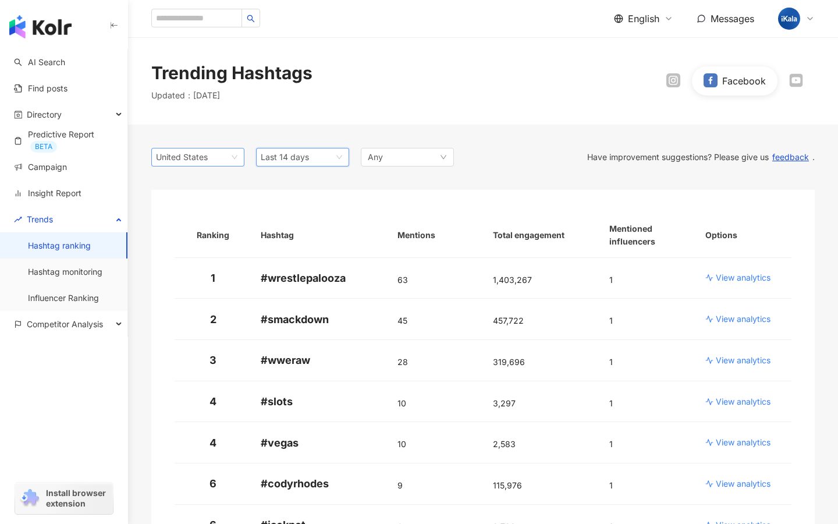
click at [226, 161] on span "United States" at bounding box center [198, 156] width 84 height 17
click at [673, 76] on icon at bounding box center [674, 80] width 8 height 8
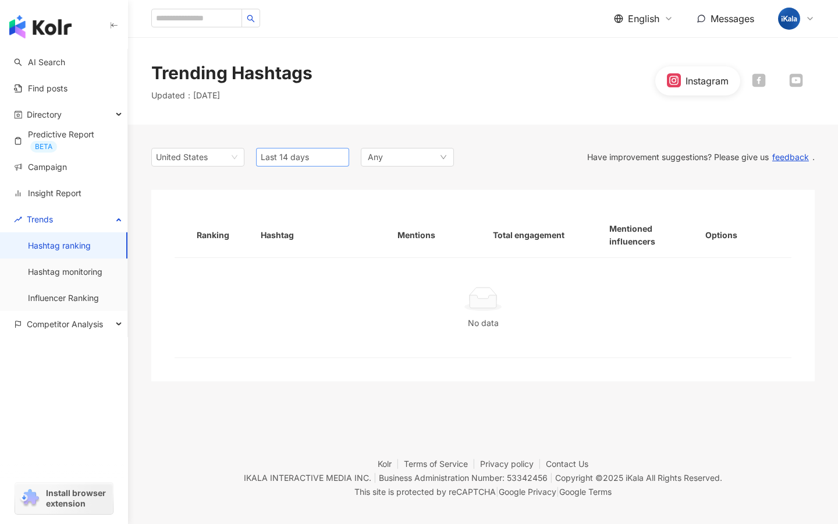
click at [324, 157] on span "Last 14 days" at bounding box center [303, 156] width 84 height 17
click at [316, 214] on div "Past 3 months" at bounding box center [302, 220] width 74 height 13
click at [409, 162] on div "Any" at bounding box center [407, 157] width 93 height 19
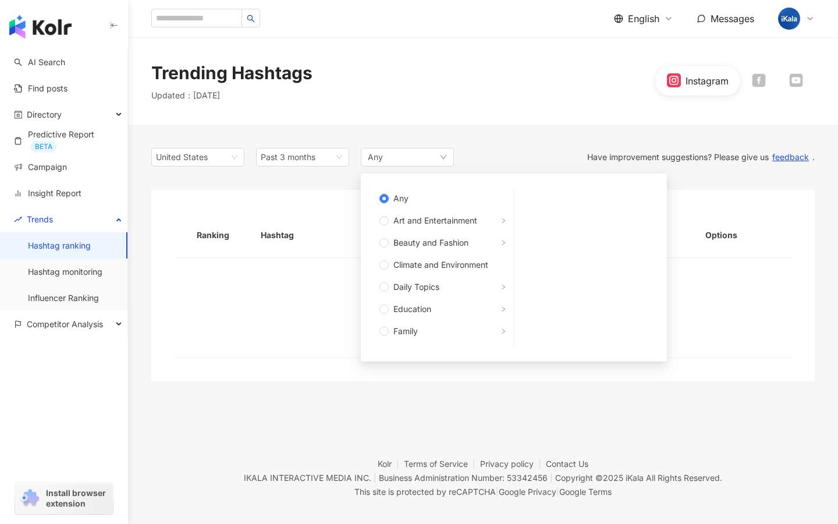
click at [314, 192] on div "Ranking Hashtag Mentions Total engagement Mentioned influencers Options No data" at bounding box center [482, 285] width 663 height 191
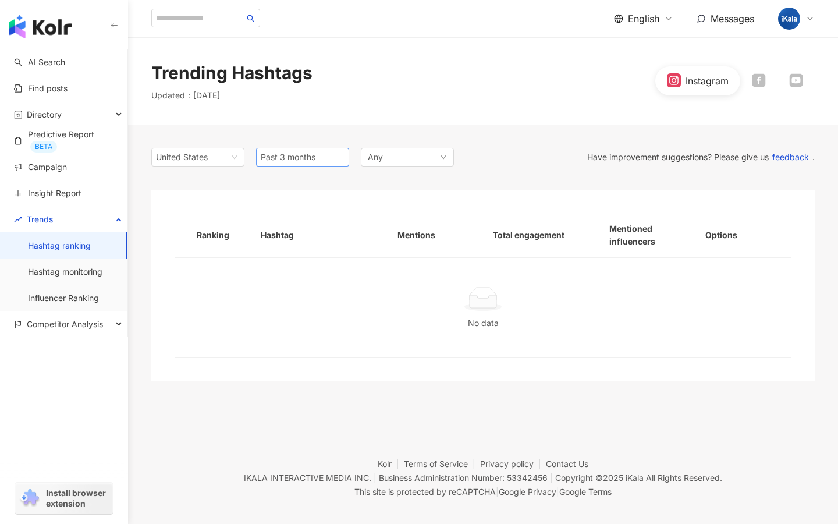
click at [281, 153] on span "Past 3 months" at bounding box center [288, 157] width 55 height 10
click at [311, 201] on span "Last 1 month" at bounding box center [289, 201] width 48 height 10
click at [327, 160] on span "Last 1 month" at bounding box center [303, 156] width 84 height 17
click at [318, 182] on div "Last 14 days" at bounding box center [302, 181] width 74 height 13
click at [326, 155] on span "Last 14 days" at bounding box center [303, 156] width 84 height 17
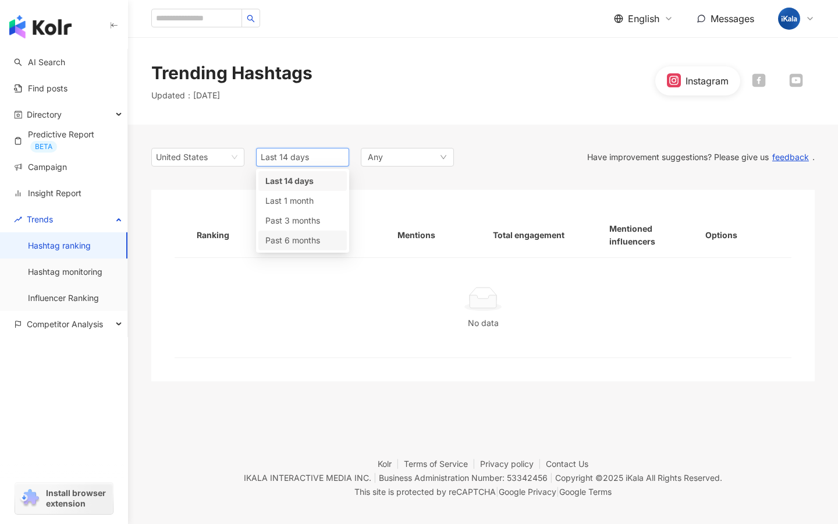
click at [306, 239] on span "Past 6 months" at bounding box center [292, 240] width 55 height 10
click at [750, 71] on div "Instagram" at bounding box center [734, 80] width 159 height 29
click at [760, 77] on icon at bounding box center [759, 80] width 14 height 14
click at [302, 161] on span "Past 6 months" at bounding box center [288, 157] width 55 height 10
click at [313, 217] on span "Past 3 months" at bounding box center [292, 220] width 55 height 10
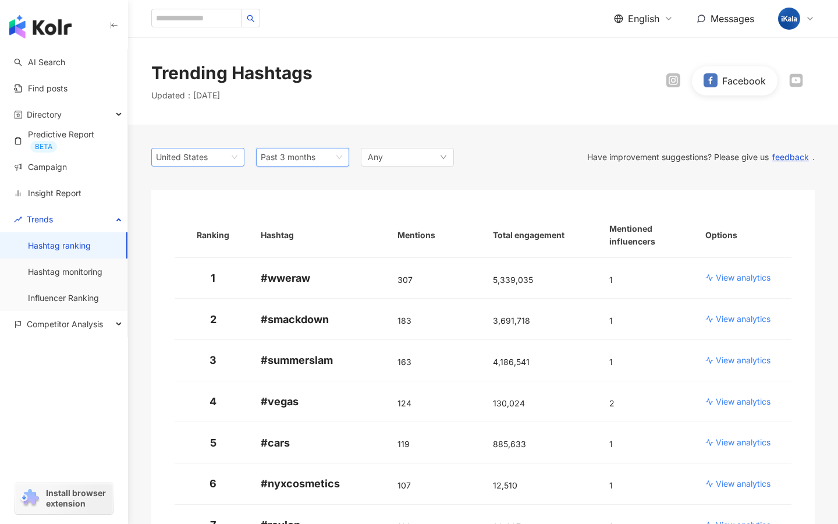
click at [174, 151] on div "United States" at bounding box center [175, 156] width 38 height 17
click at [314, 152] on span "Past 3 months" at bounding box center [288, 157] width 55 height 10
click at [286, 238] on span "Past 6 months" at bounding box center [292, 240] width 55 height 10
click at [672, 85] on icon at bounding box center [673, 80] width 14 height 14
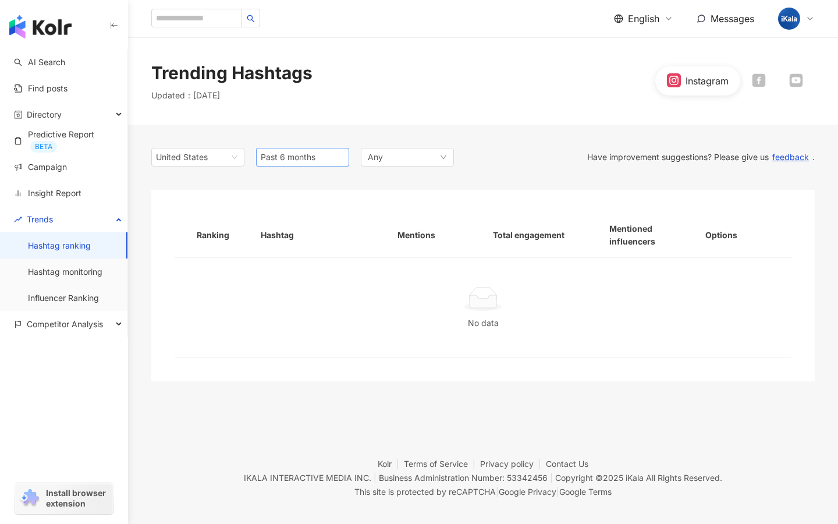
click at [281, 162] on span "Past 6 months" at bounding box center [303, 156] width 84 height 17
click at [289, 217] on span "Past 3 months" at bounding box center [292, 220] width 55 height 10
click at [295, 152] on span "Past 3 months" at bounding box center [288, 157] width 55 height 10
click at [294, 198] on span "Last 1 month" at bounding box center [289, 201] width 48 height 10
click at [301, 148] on span "Last 1 month" at bounding box center [303, 156] width 84 height 17
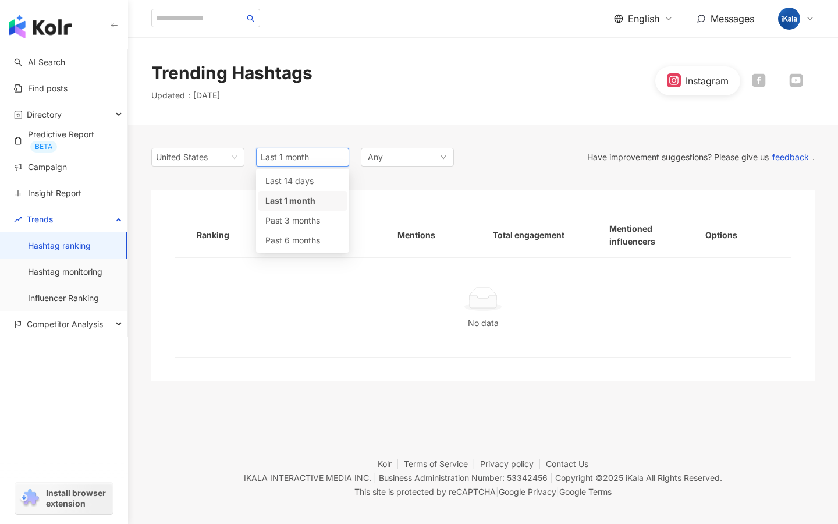
click at [299, 170] on div "14d 1m 3m Last 14 days Last 1 month Past 3 months Past 6 months" at bounding box center [302, 211] width 93 height 84
click at [296, 187] on div "Last 14 days" at bounding box center [302, 181] width 74 height 13
click at [282, 154] on span "Last 14 days" at bounding box center [285, 157] width 48 height 10
click at [330, 137] on div "[GEOGRAPHIC_DATA] Last 14 days 14d 1m Last 14 days Last 1 month Past 3 months P…" at bounding box center [482, 265] width 663 height 280
click at [752, 77] on icon at bounding box center [759, 80] width 14 height 14
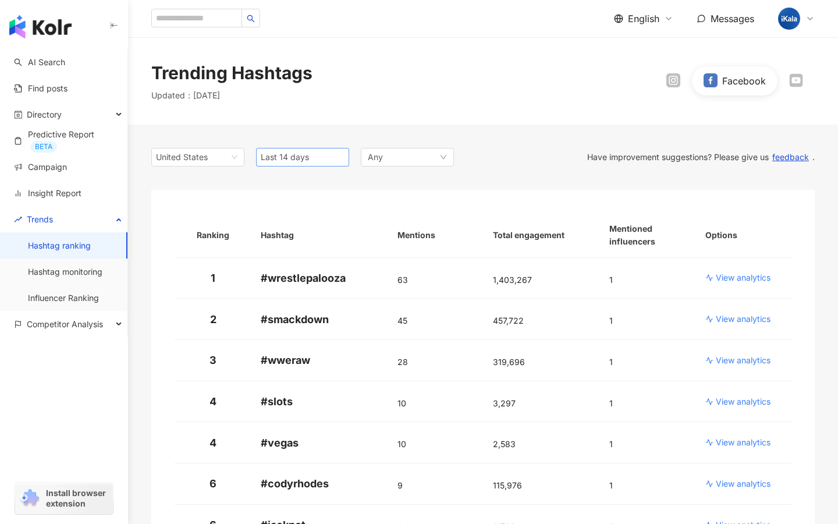
click at [309, 165] on span "Last 14 days" at bounding box center [303, 156] width 84 height 17
click at [301, 197] on span "Last 1 month" at bounding box center [289, 201] width 48 height 10
click at [295, 154] on span "Last 1 month" at bounding box center [285, 157] width 48 height 10
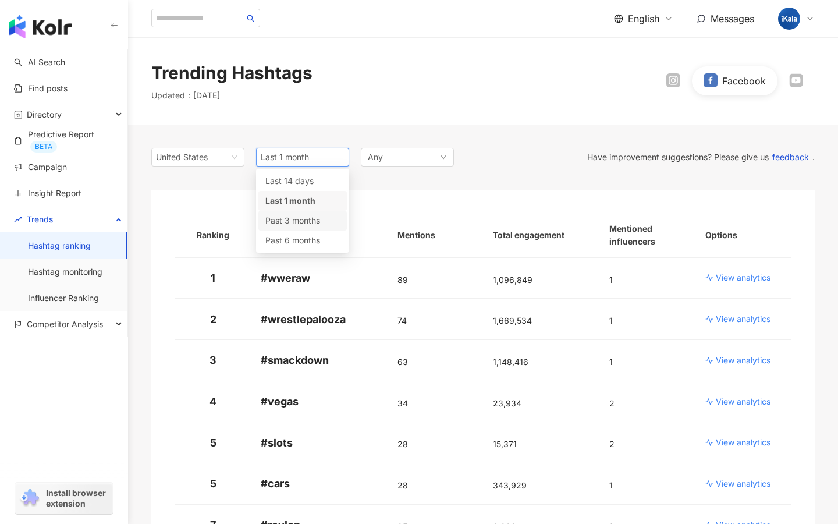
click at [289, 224] on span "Past 3 months" at bounding box center [292, 220] width 55 height 10
click at [297, 166] on div "Past 3 months" at bounding box center [302, 157] width 93 height 19
click at [297, 238] on span "Past 6 months" at bounding box center [292, 240] width 55 height 10
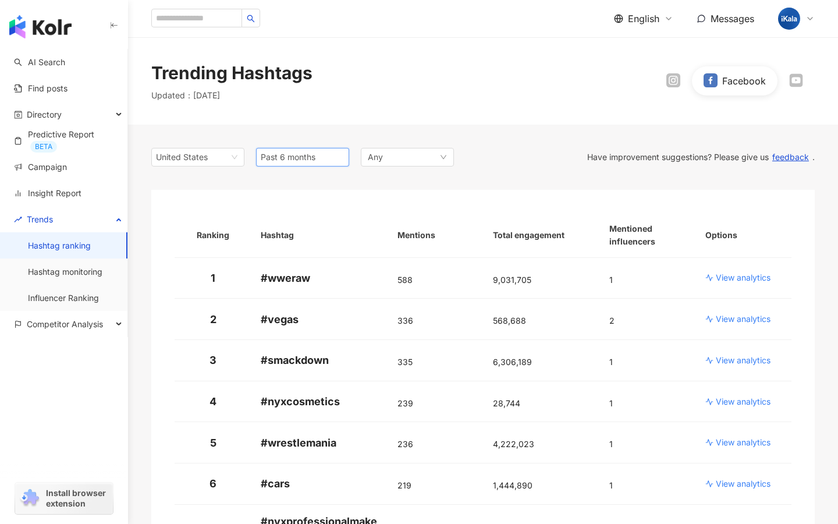
click at [304, 159] on span "Past 6 months" at bounding box center [288, 157] width 55 height 10
click at [304, 220] on span "Past 3 months" at bounding box center [292, 220] width 55 height 10
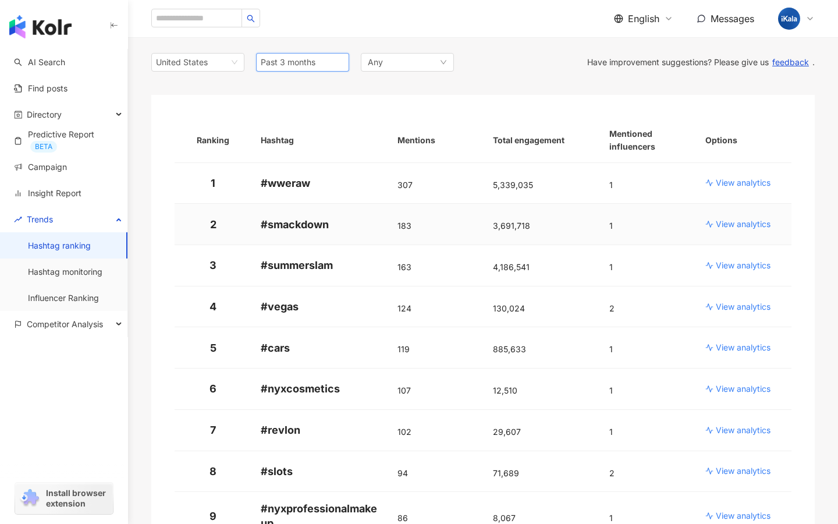
scroll to position [94, 0]
click at [317, 63] on span "Past 3 months" at bounding box center [303, 63] width 84 height 17
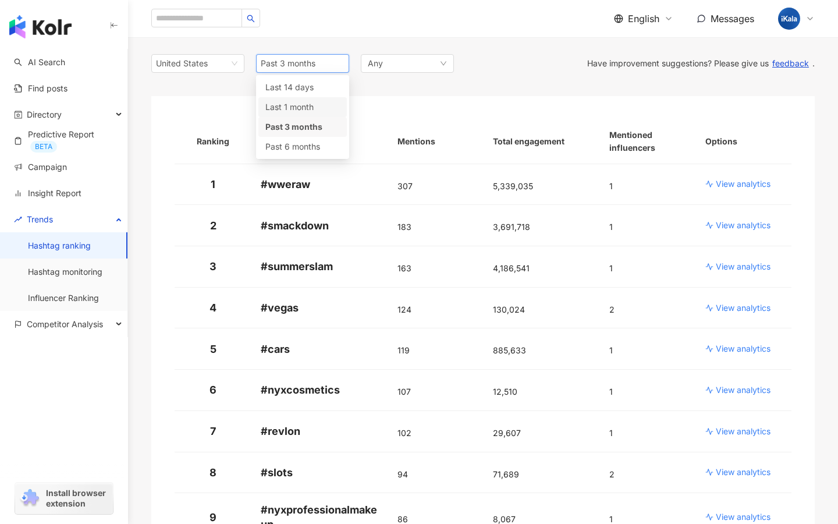
click at [316, 101] on div "Last 1 month" at bounding box center [302, 107] width 74 height 13
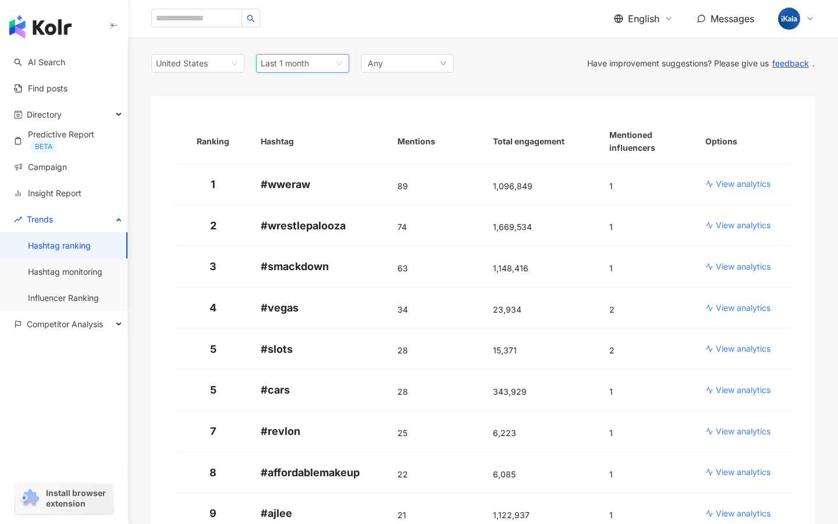
click at [320, 62] on span "Last 1 month" at bounding box center [303, 63] width 84 height 17
click at [314, 122] on span "Past 3 months" at bounding box center [292, 127] width 55 height 10
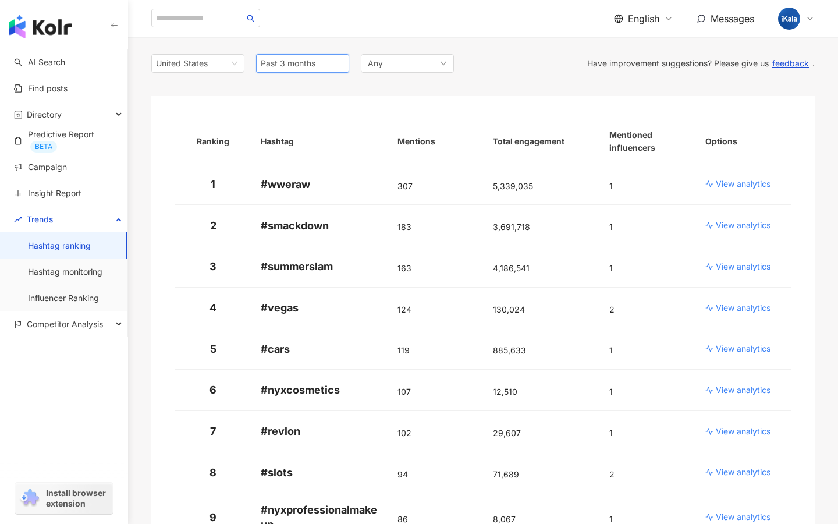
click at [314, 62] on span "Past 3 months" at bounding box center [288, 63] width 55 height 10
click at [310, 83] on span "Last 14 days" at bounding box center [289, 87] width 48 height 10
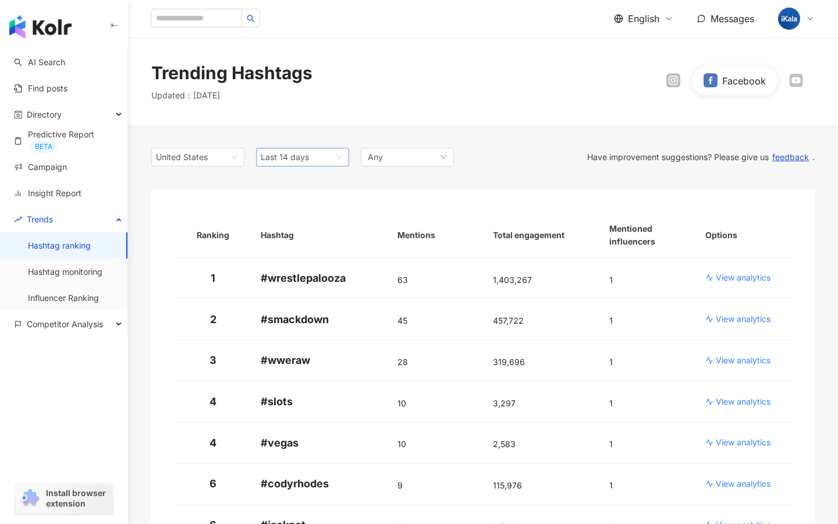
click at [286, 161] on span "Last 14 days" at bounding box center [285, 157] width 48 height 10
click at [292, 217] on span "Past 3 months" at bounding box center [292, 220] width 55 height 10
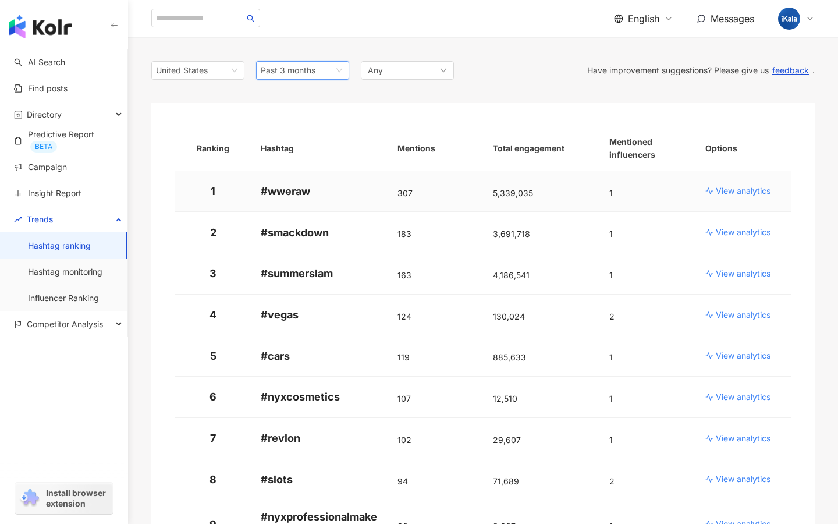
scroll to position [97, 0]
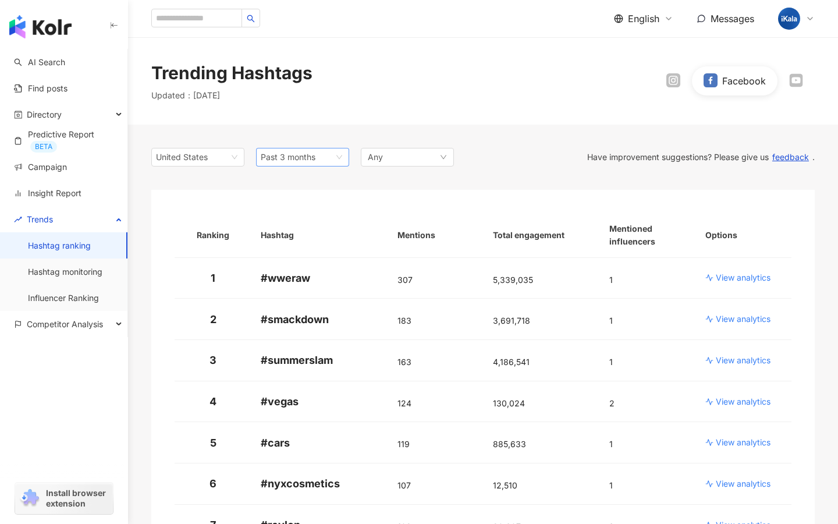
click at [296, 157] on span "Past 3 months" at bounding box center [288, 157] width 55 height 10
click at [296, 236] on span "Past 6 months" at bounding box center [292, 240] width 55 height 10
click at [665, 79] on div at bounding box center [673, 80] width 37 height 15
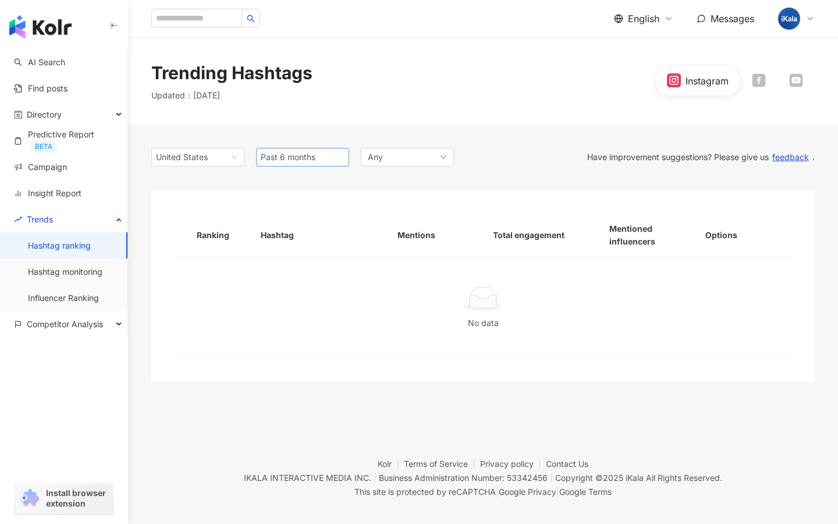
click at [269, 155] on span "Past 6 months" at bounding box center [288, 157] width 55 height 10
click at [279, 218] on span "Past 3 months" at bounding box center [292, 220] width 55 height 10
click at [283, 158] on span "Past 3 months" at bounding box center [288, 157] width 55 height 10
click at [283, 194] on div "Last 1 month" at bounding box center [302, 200] width 74 height 13
click at [288, 149] on span "Last 1 month" at bounding box center [303, 156] width 84 height 17
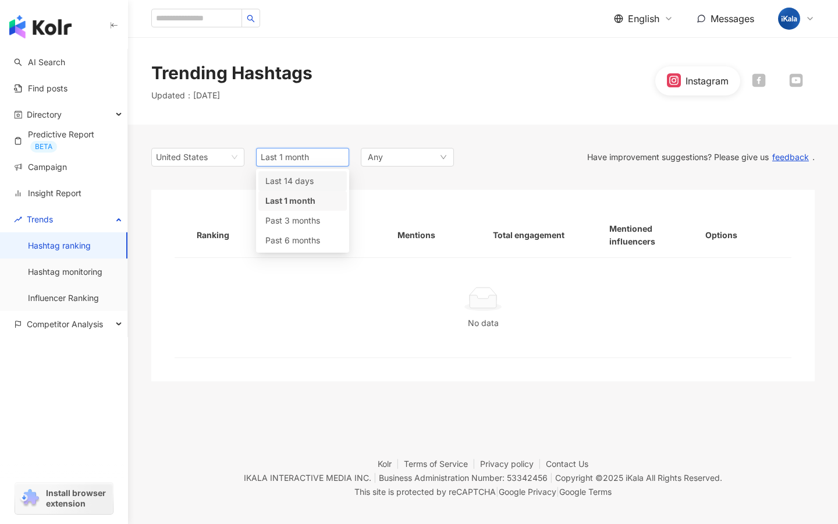
click at [285, 179] on span "Last 14 days" at bounding box center [289, 181] width 48 height 10
click at [323, 157] on span "Last 14 days" at bounding box center [303, 156] width 84 height 17
click at [303, 212] on div "Past 3 months" at bounding box center [302, 221] width 88 height 20
click at [290, 150] on span "Past 3 months" at bounding box center [303, 156] width 84 height 17
click at [282, 239] on span "Past 6 months" at bounding box center [292, 240] width 55 height 10
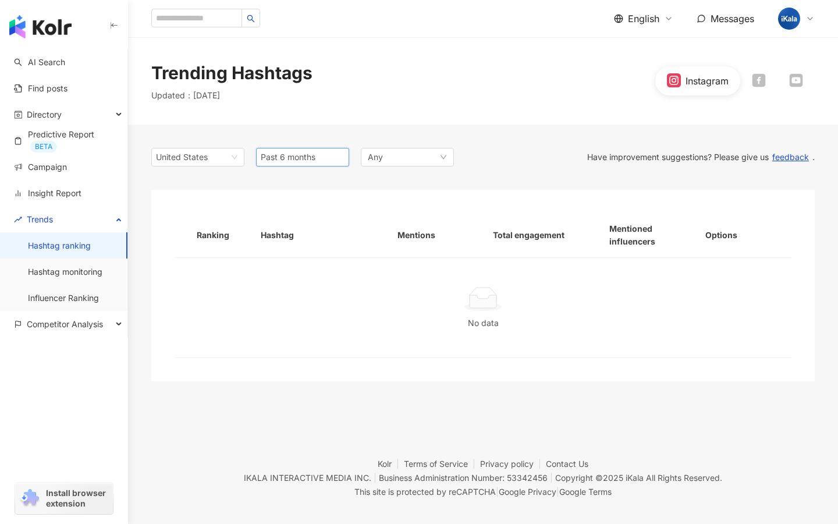
click at [295, 161] on span "Past 6 months" at bounding box center [288, 157] width 55 height 10
click at [295, 189] on div "Last 14 days" at bounding box center [302, 181] width 88 height 20
click at [301, 152] on span "Last 14 days" at bounding box center [285, 157] width 48 height 10
click at [300, 195] on div "Last 1 month" at bounding box center [302, 200] width 74 height 13
click at [311, 166] on div "Last 1 month" at bounding box center [302, 157] width 93 height 19
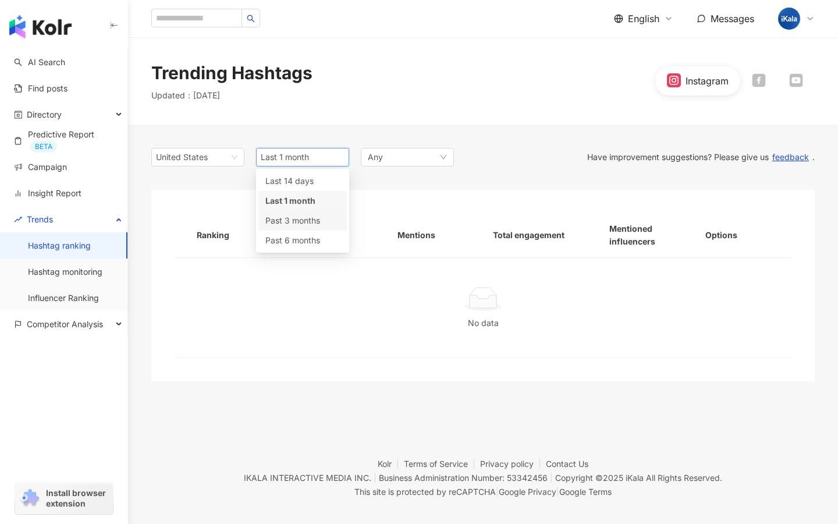
click at [294, 224] on span "Past 3 months" at bounding box center [292, 220] width 55 height 10
click at [751, 79] on div at bounding box center [758, 80] width 37 height 15
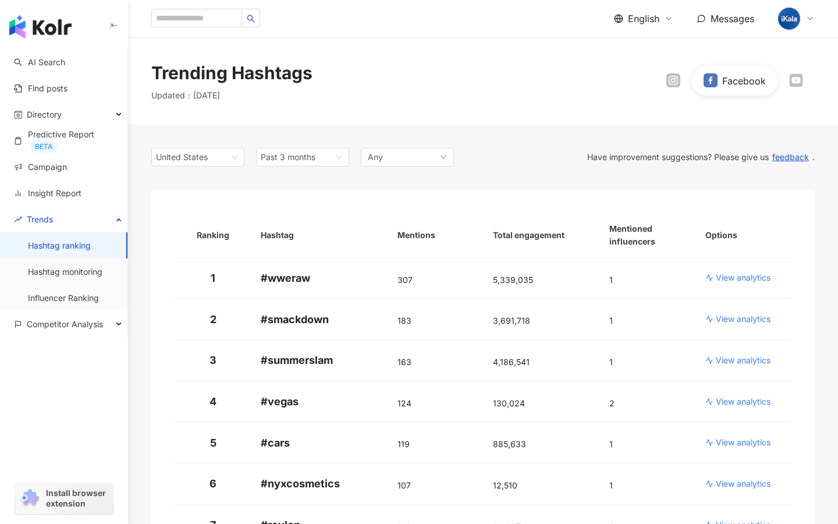
click at [785, 87] on div at bounding box center [796, 80] width 37 height 15
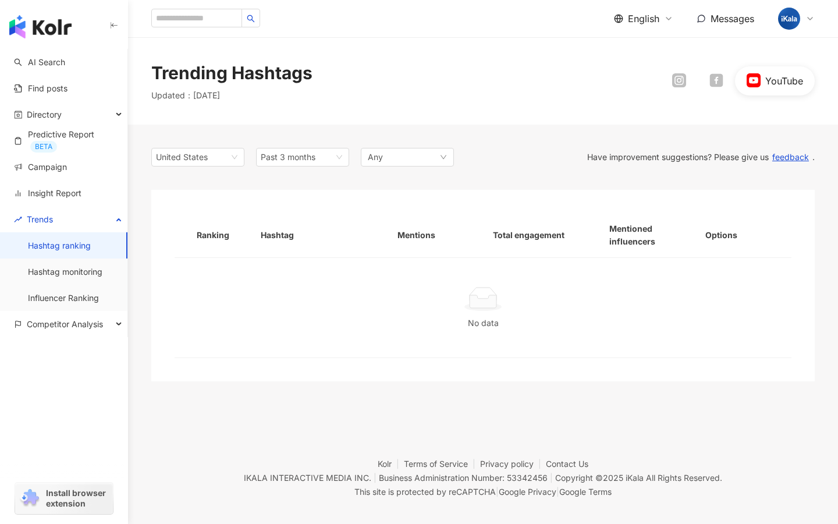
click at [706, 89] on div "YouTube" at bounding box center [738, 80] width 154 height 29
click at [712, 84] on icon at bounding box center [715, 79] width 13 height 13
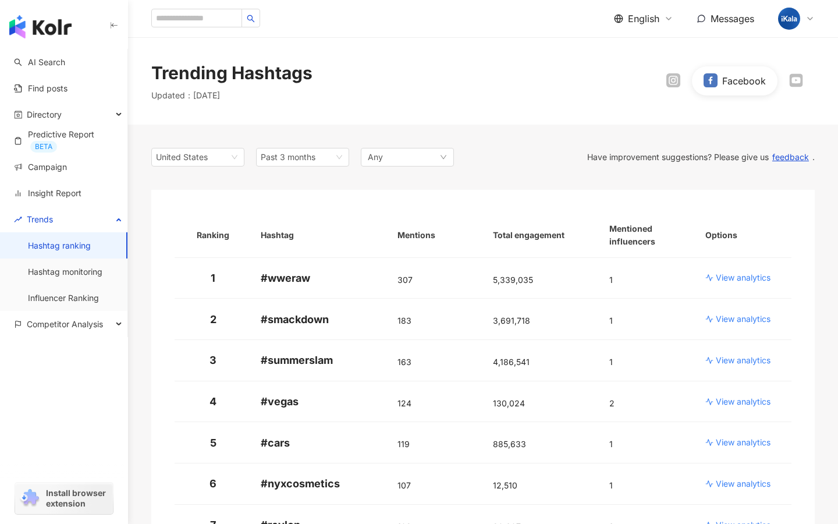
click at [670, 80] on icon at bounding box center [673, 80] width 11 height 10
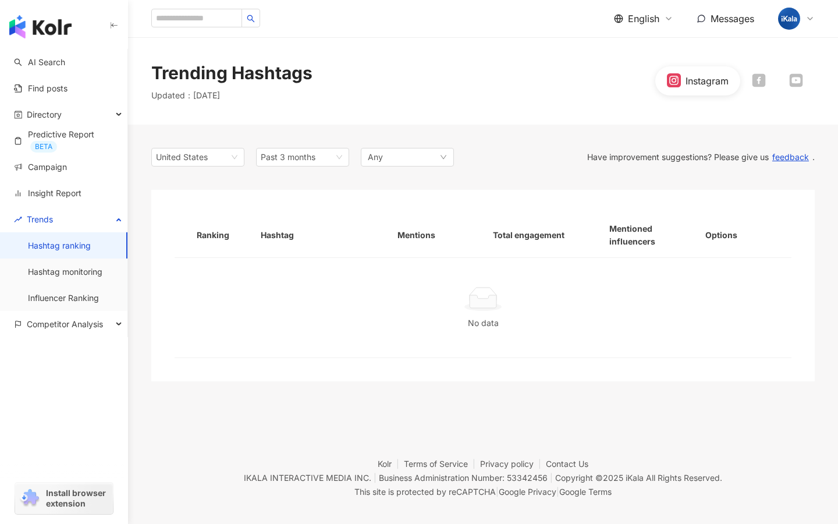
click at [806, 83] on div at bounding box center [796, 80] width 37 height 15
click at [693, 73] on div at bounding box center [679, 80] width 37 height 15
click at [683, 79] on icon at bounding box center [679, 80] width 11 height 10
click at [304, 154] on span "Past 3 months" at bounding box center [288, 157] width 55 height 10
click at [300, 193] on div "Last 1 month" at bounding box center [302, 201] width 88 height 20
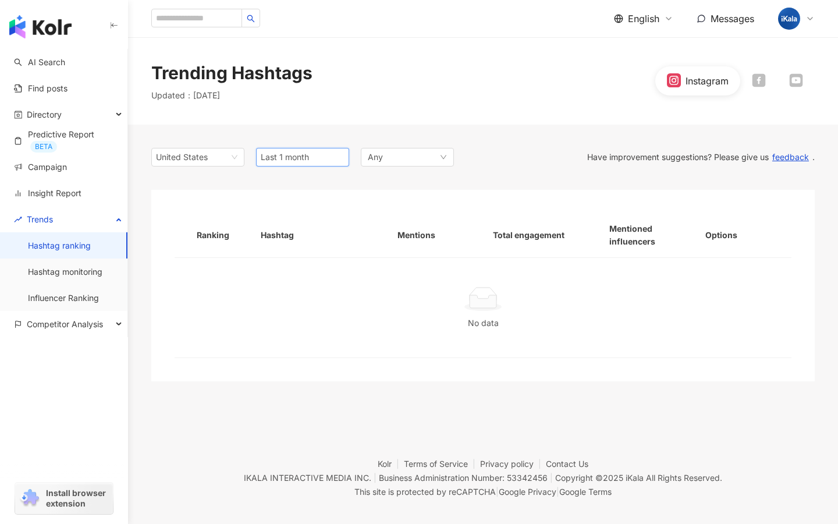
click at [305, 165] on span "Last 1 month" at bounding box center [303, 156] width 84 height 17
click at [300, 240] on span "Past 6 months" at bounding box center [292, 240] width 55 height 10
